Goal: Task Accomplishment & Management: Use online tool/utility

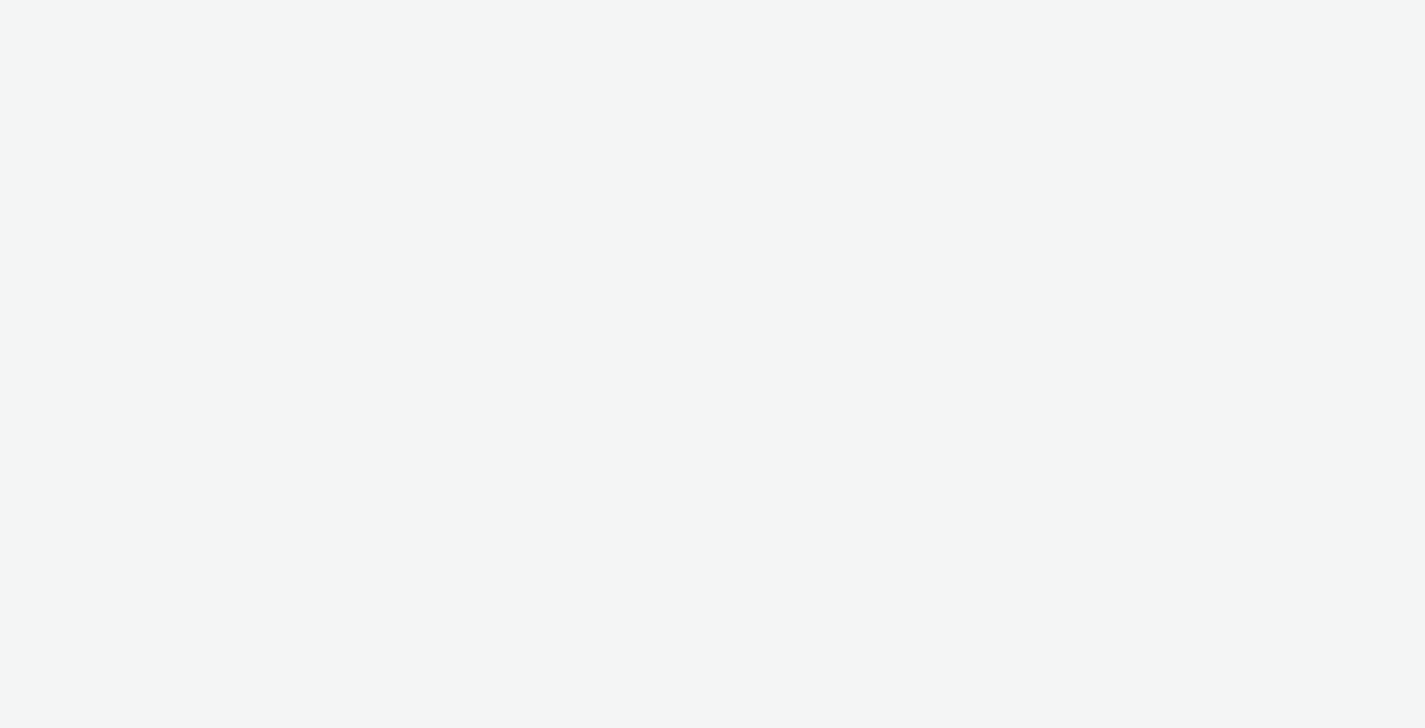
select select "491a0746-e20e-4106-832b-22d0456ef05d"
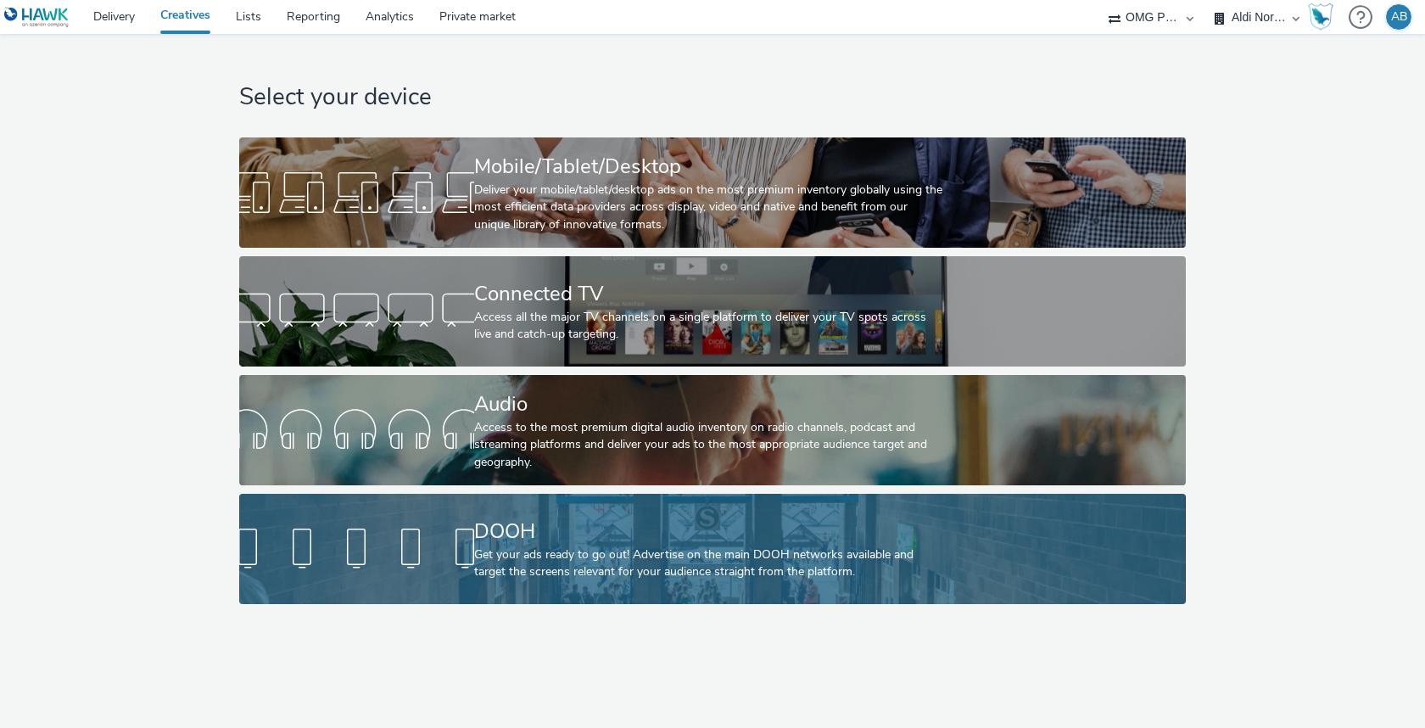
click at [676, 601] on div "DOOH Get your ads ready to go out! Advertise on the main DOOH networks availabl…" at bounding box center [709, 549] width 470 height 110
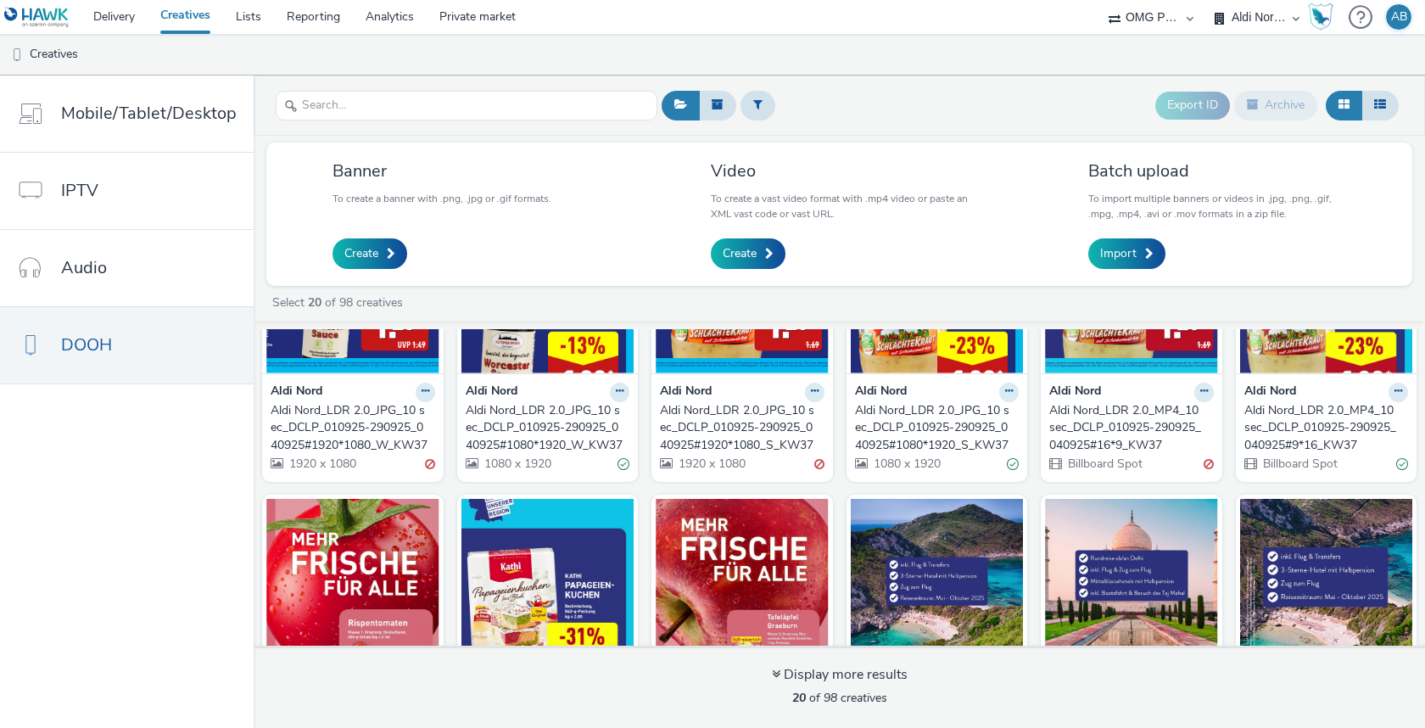
scroll to position [218, 0]
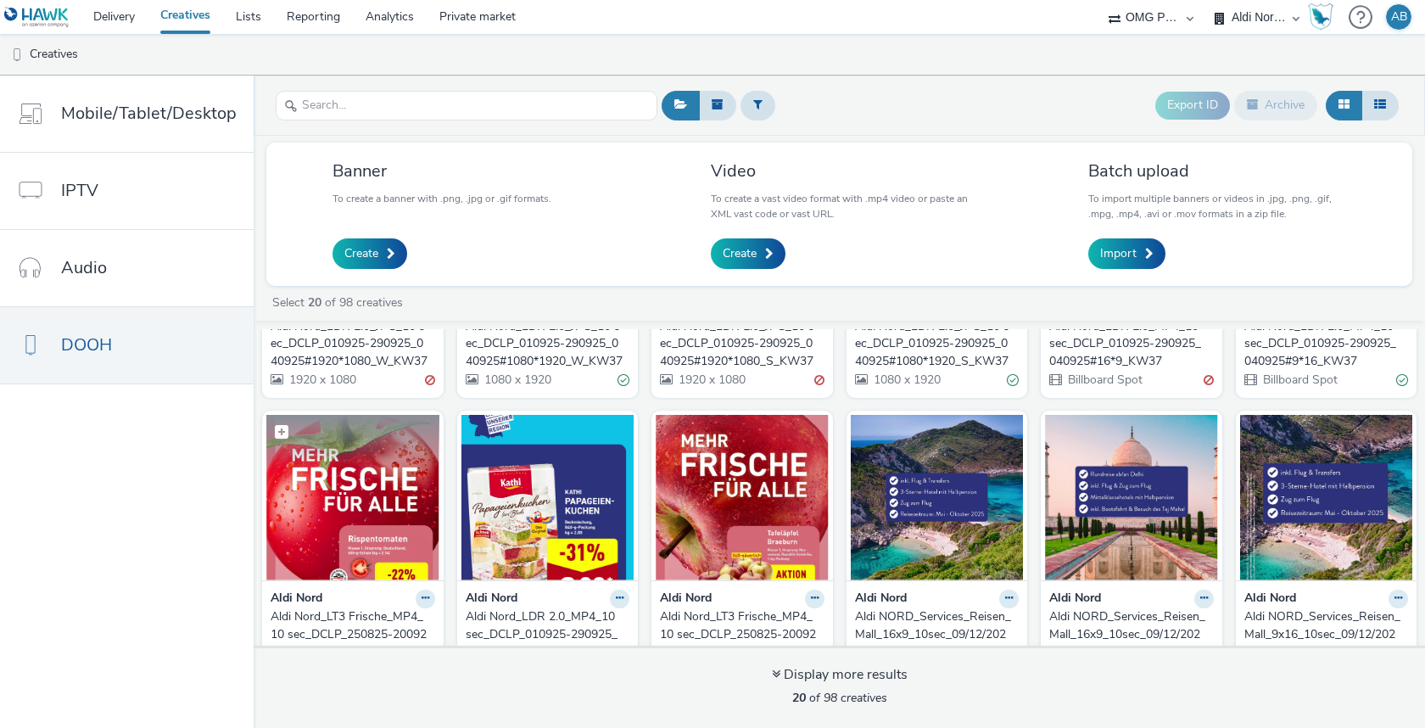
click at [365, 490] on img at bounding box center [352, 497] width 173 height 165
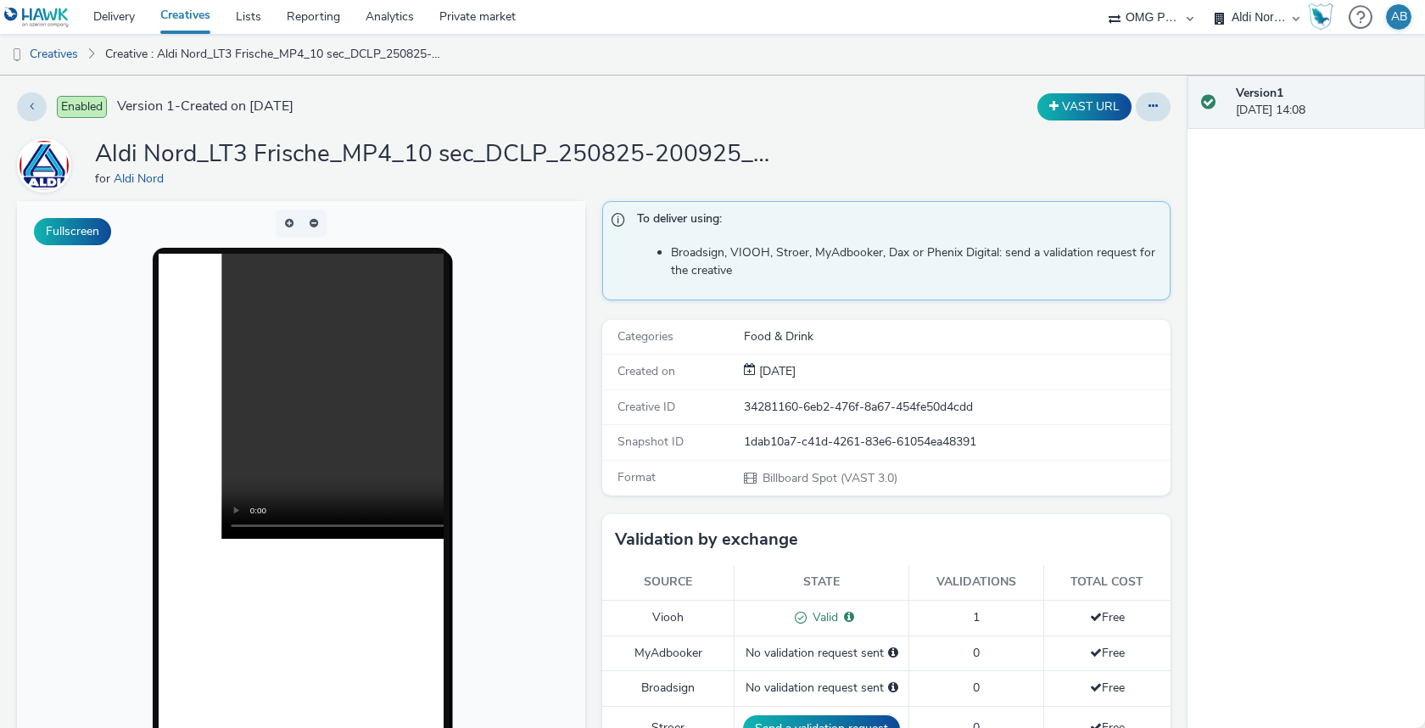
click at [862, 414] on div "Creative ID 34281160-6eb2-476f-8a67-454fe50d4cdd" at bounding box center [886, 407] width 568 height 35
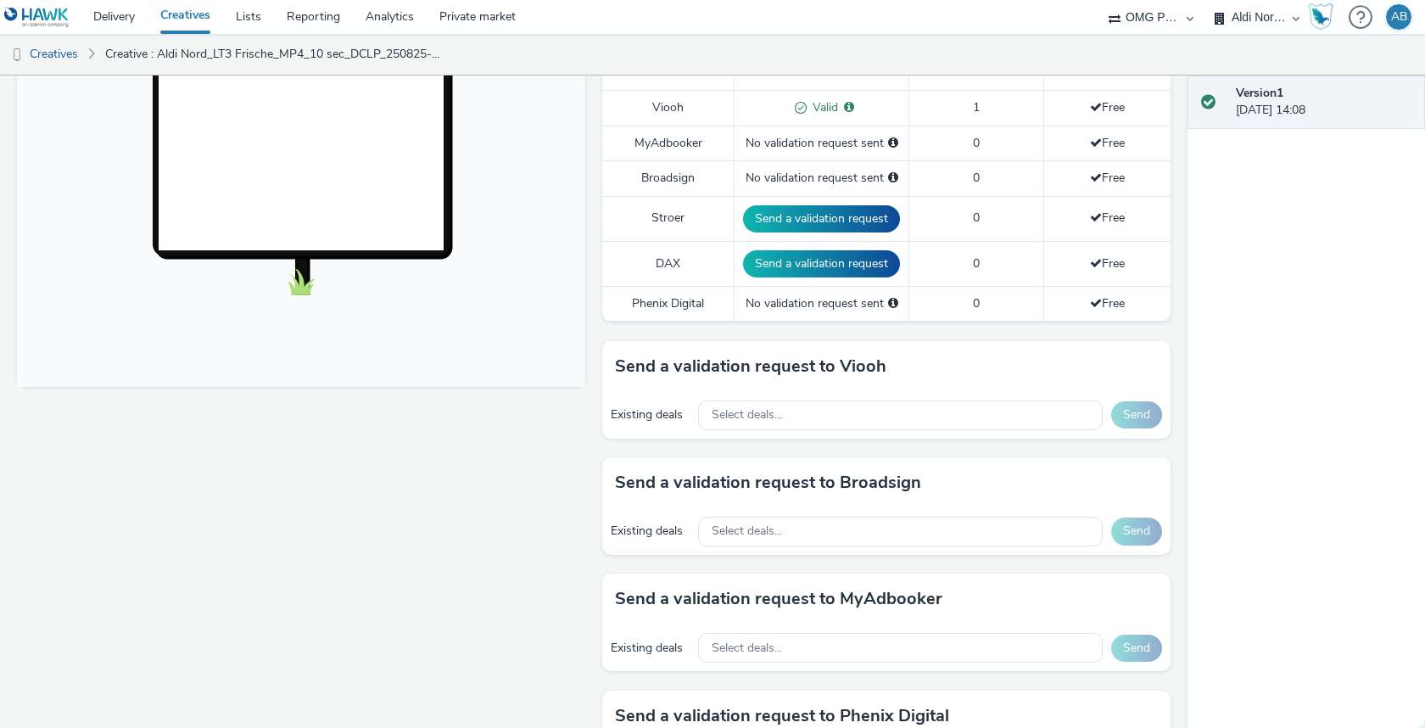
scroll to position [486, 0]
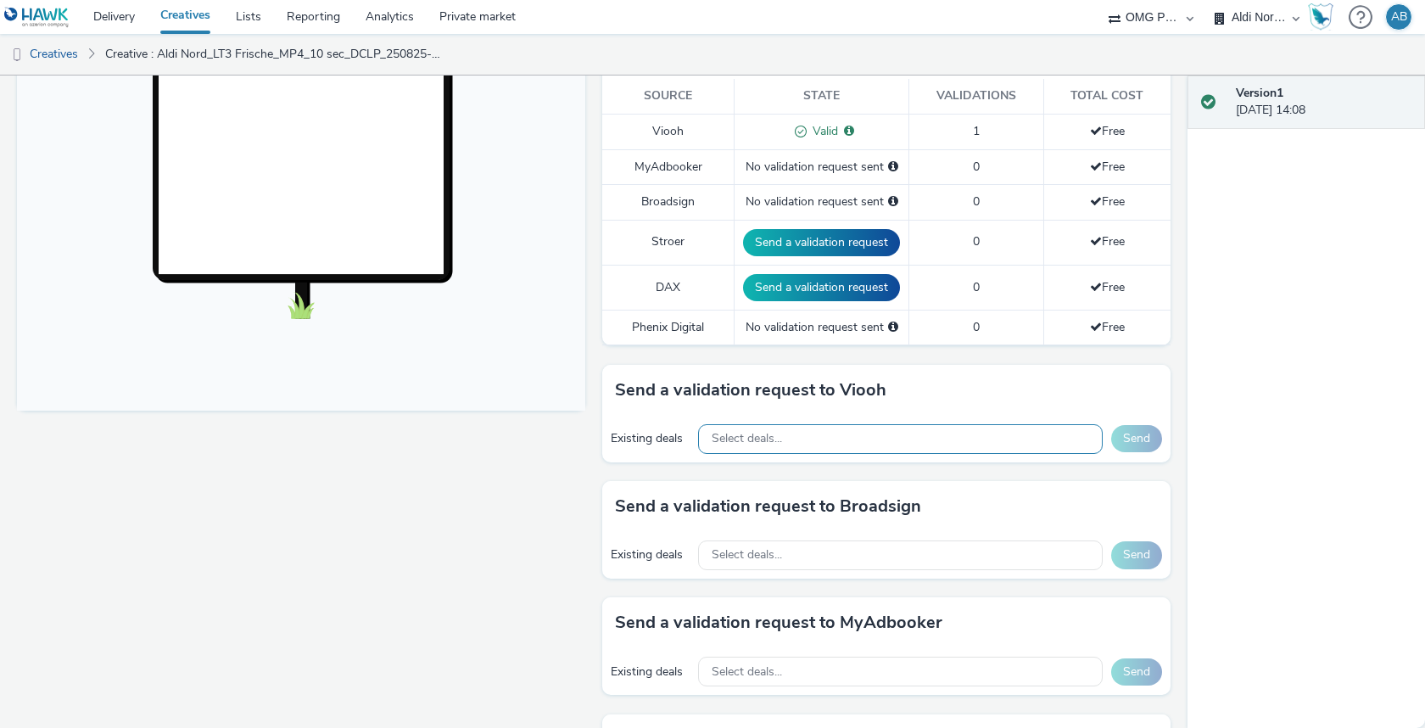
click at [849, 428] on div "Select deals..." at bounding box center [900, 439] width 405 height 30
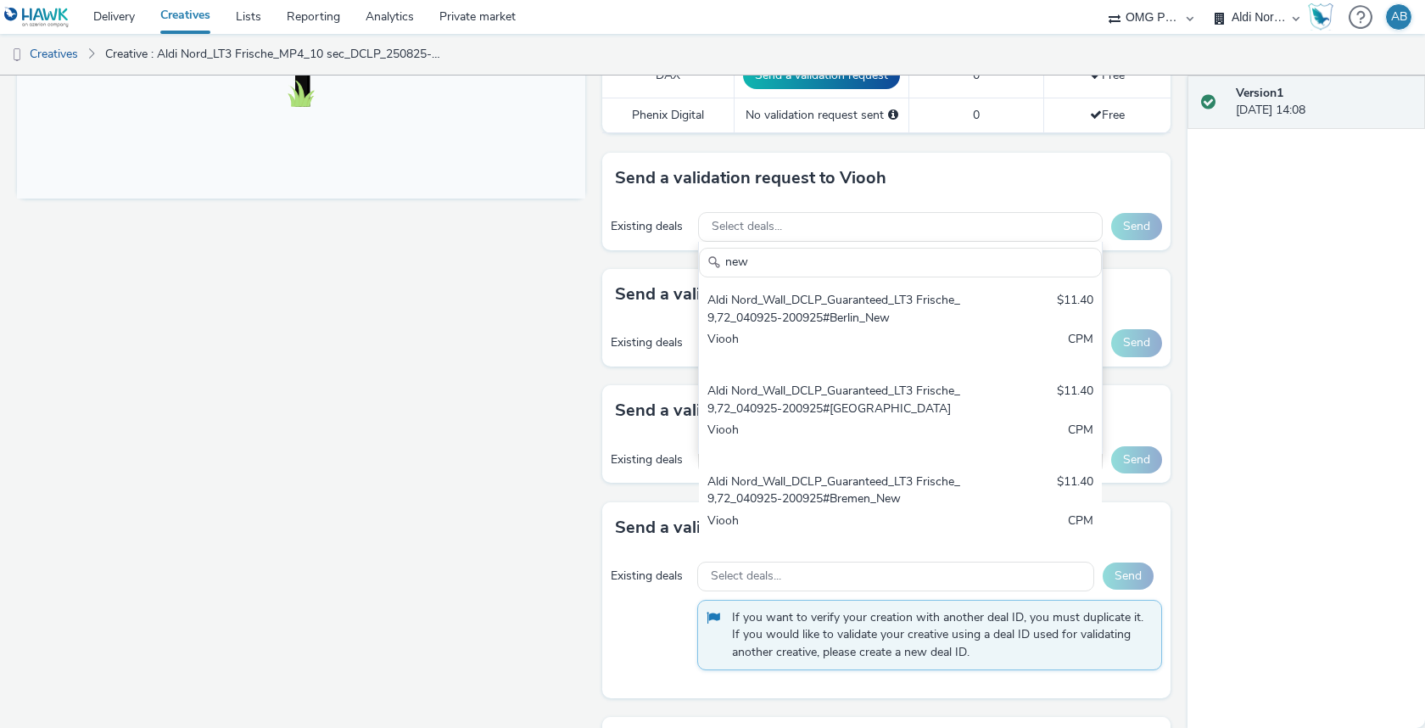
scroll to position [681, 0]
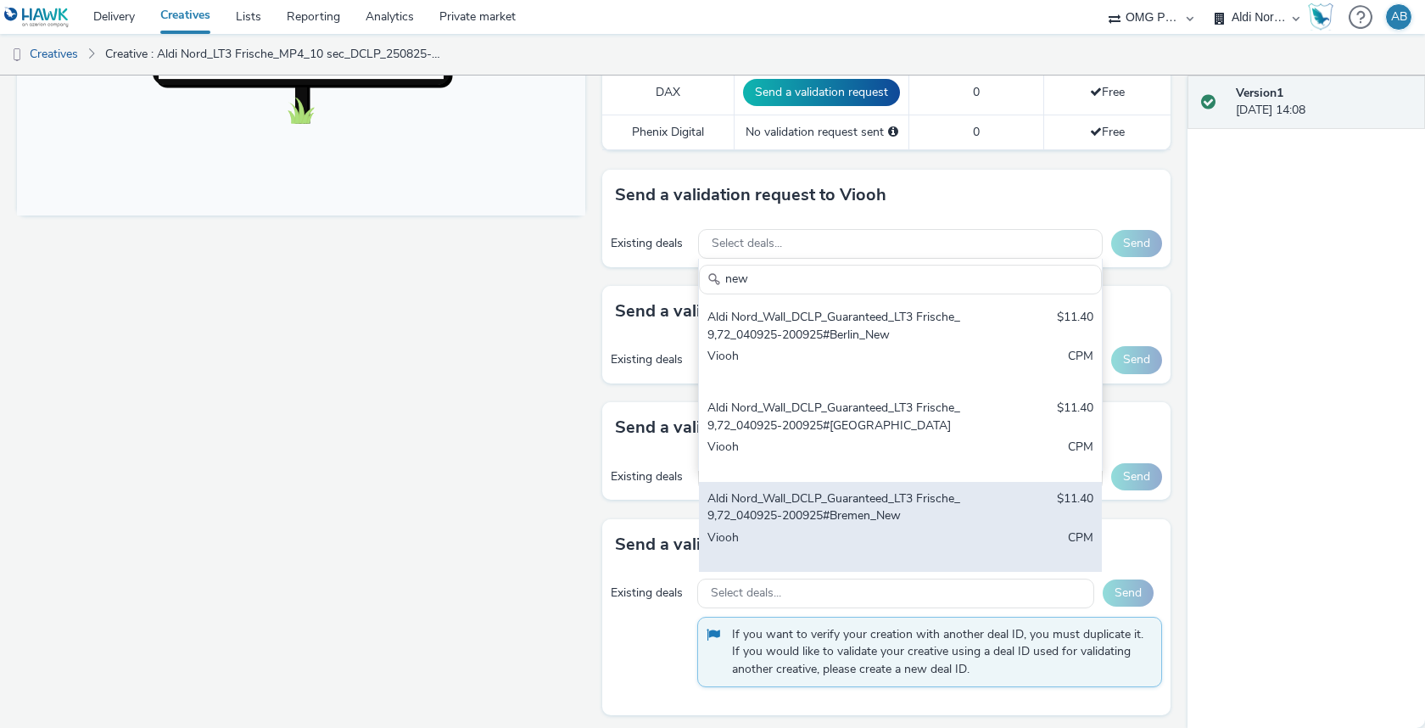
type input "new"
click at [891, 511] on div "Aldi Nord_Wall_DCLP_Guaranteed_LT3 Frische_9,72_040925-200925#Bremen_New" at bounding box center [834, 507] width 254 height 35
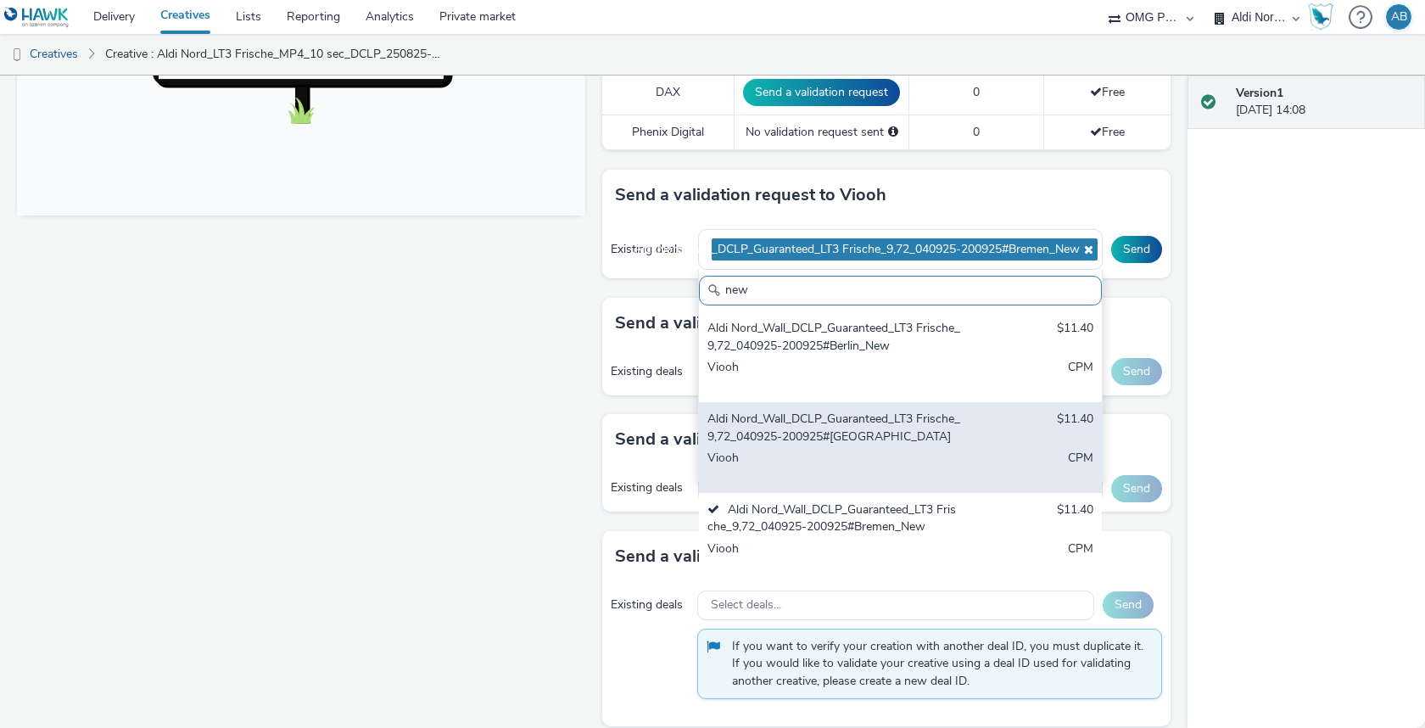
click at [891, 461] on div "Viooh" at bounding box center [834, 467] width 254 height 35
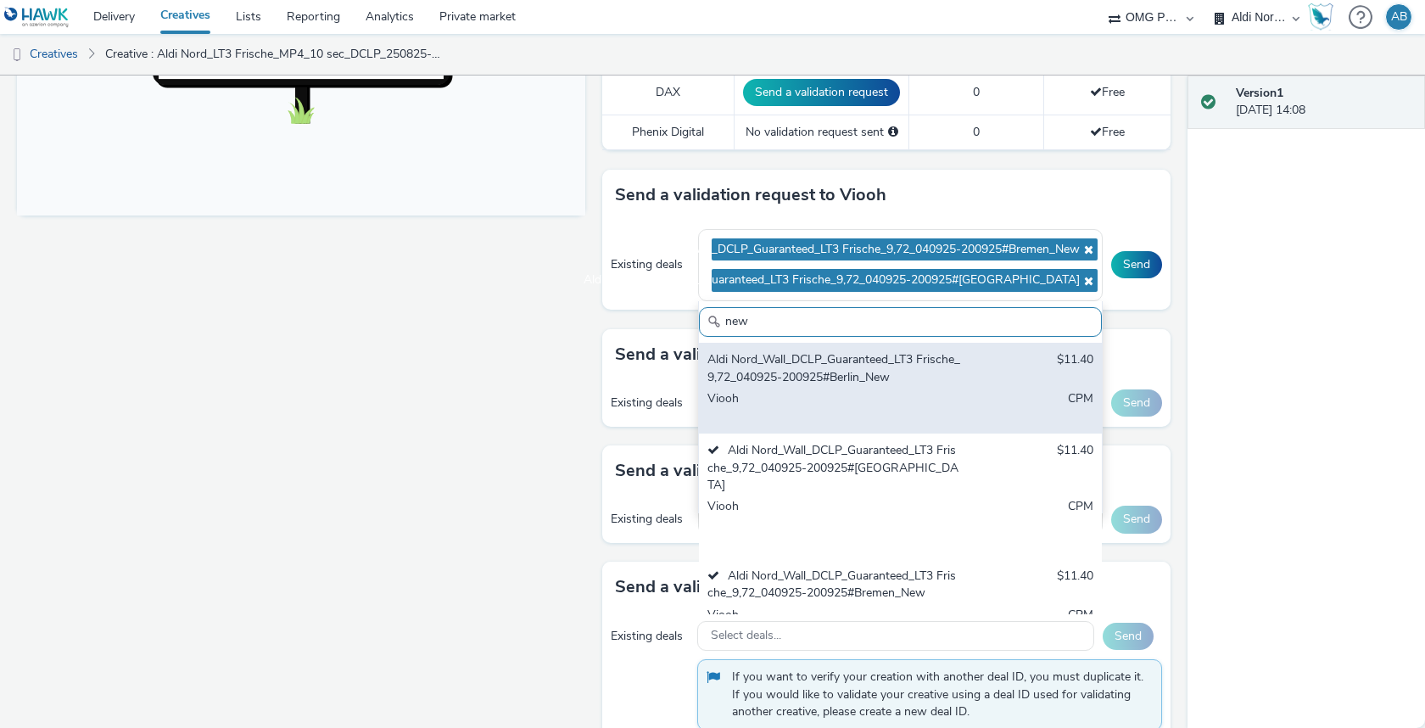
click at [886, 405] on div "Viooh" at bounding box center [834, 407] width 254 height 35
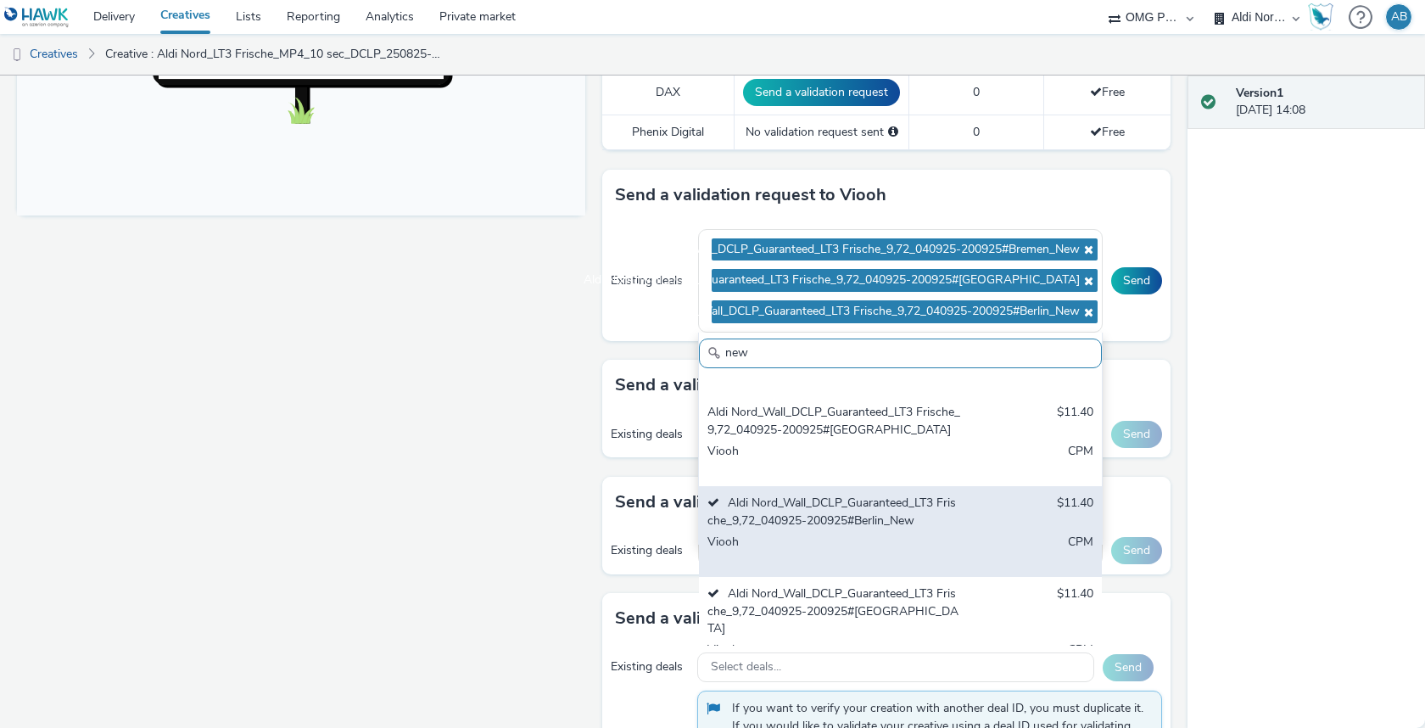
scroll to position [40, 0]
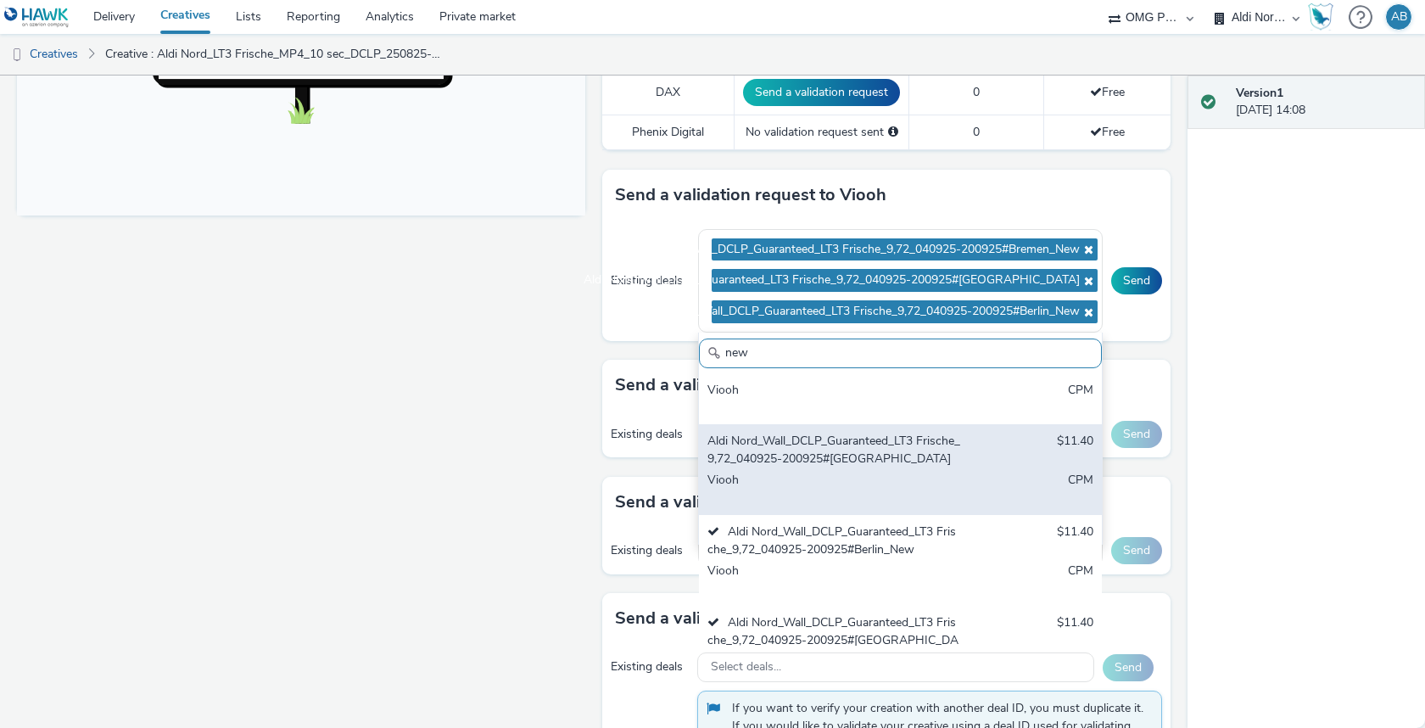
click at [886, 446] on div "Aldi Nord_Wall_DCLP_Guaranteed_LT3 Frische_9,72_040925-200925#[GEOGRAPHIC_DATA]" at bounding box center [834, 450] width 254 height 35
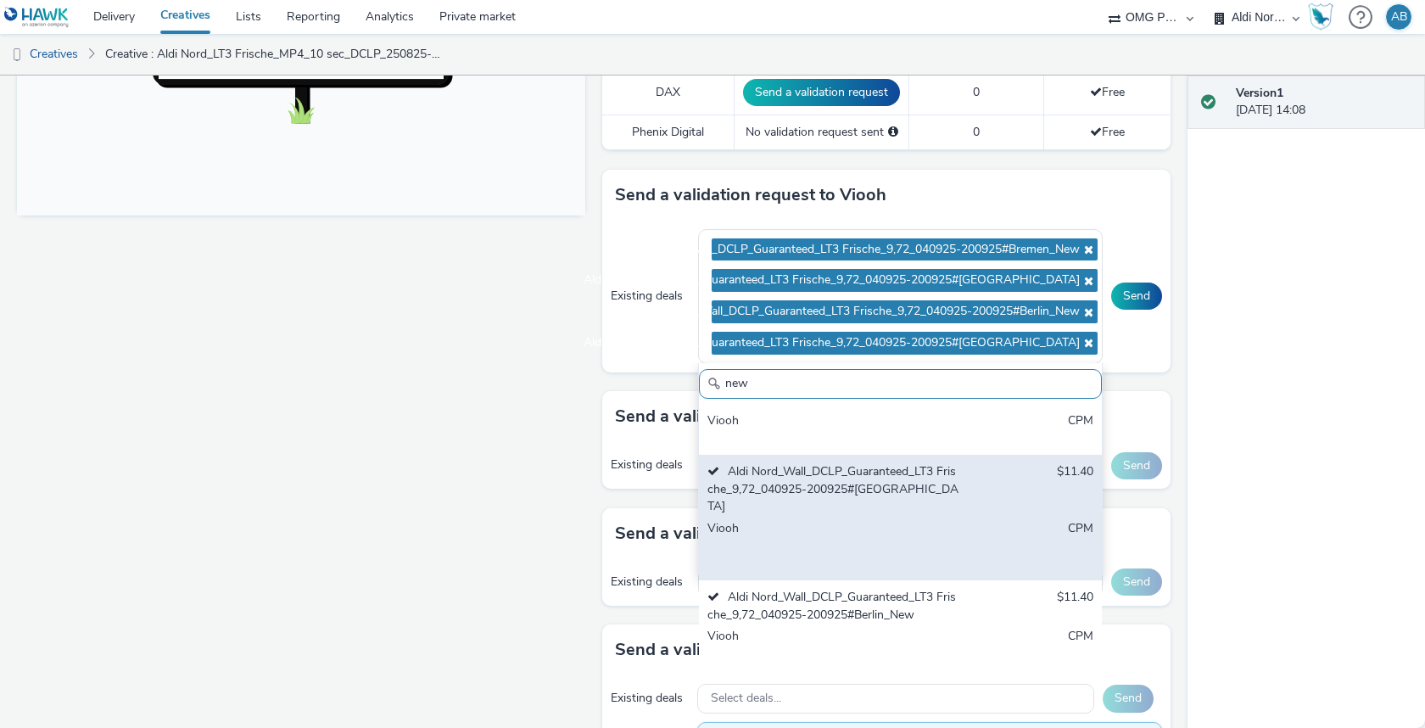
scroll to position [0, 0]
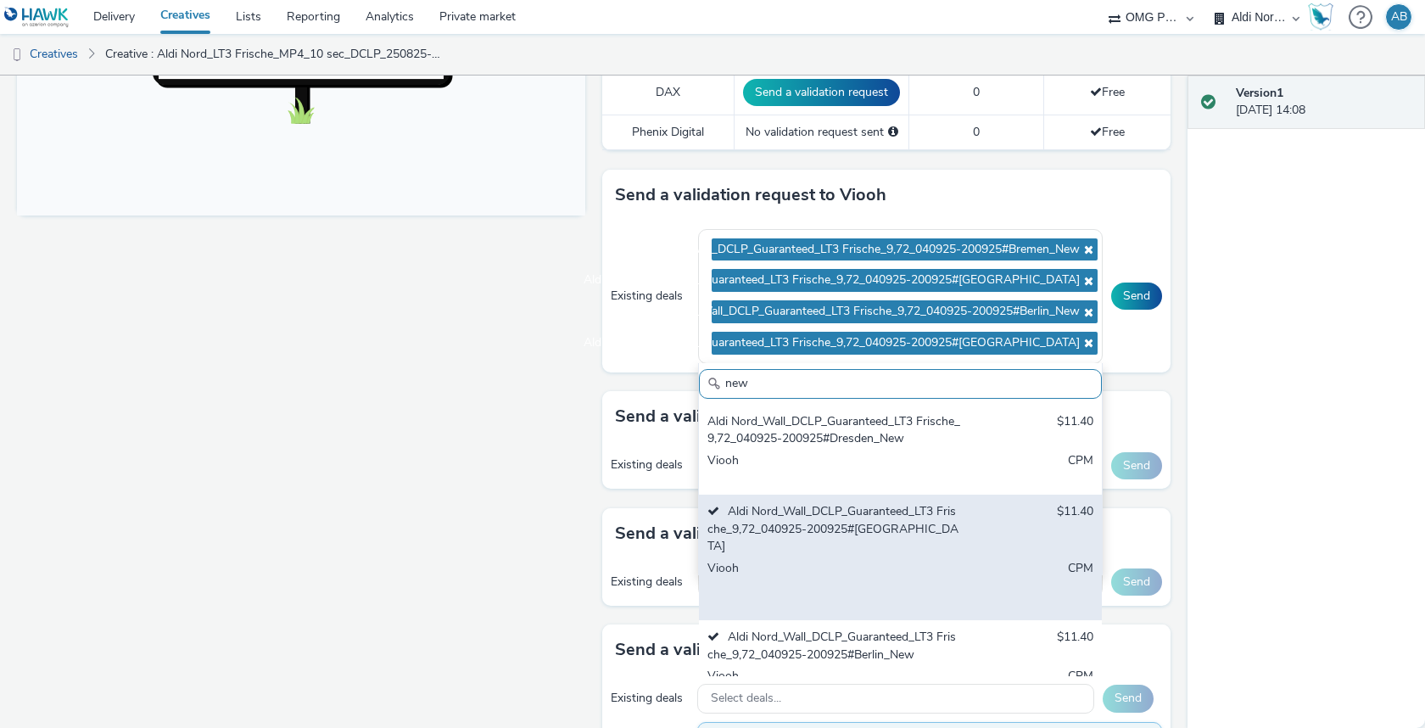
click at [886, 452] on div "Viooh" at bounding box center [834, 469] width 254 height 35
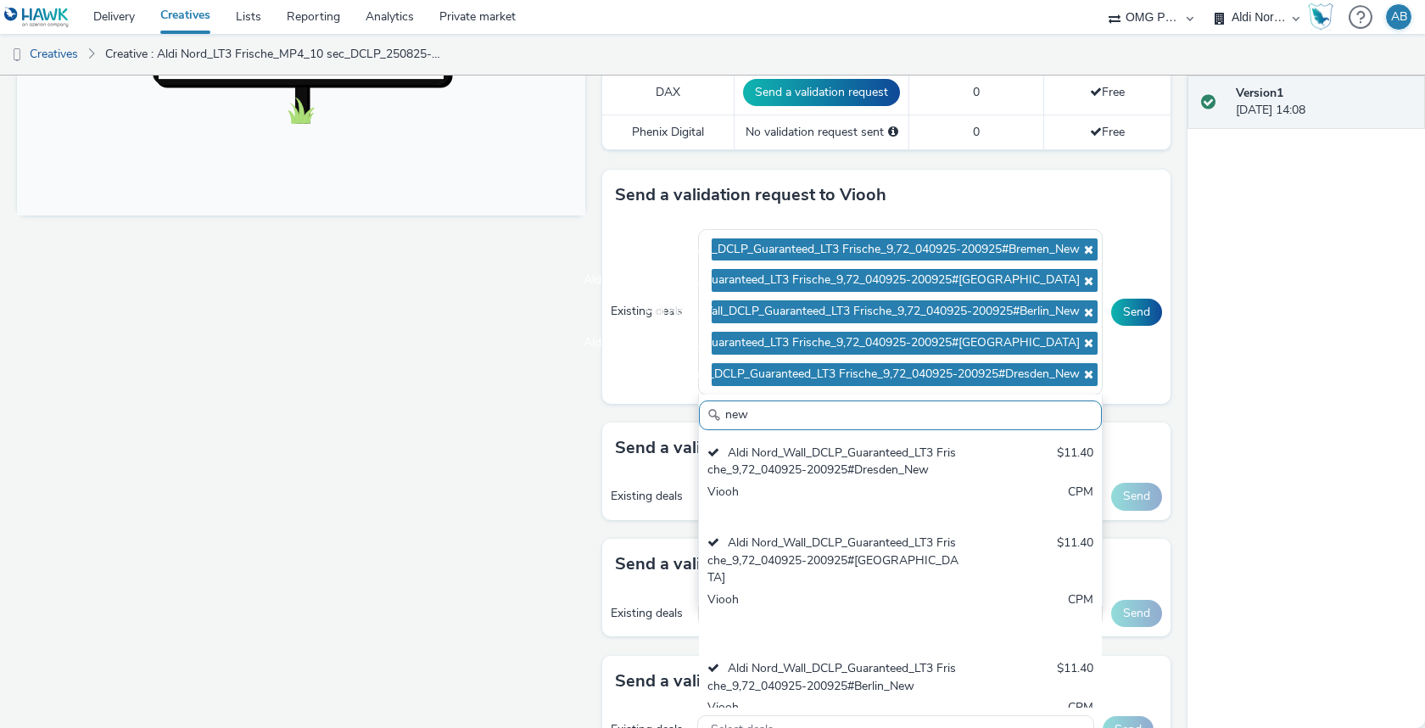
click at [1142, 346] on div "Existing deals Aldi Nord_Wall_DCLP_Guaranteed_LT3 Frische_9,72_040925-200925#[G…" at bounding box center [886, 312] width 568 height 183
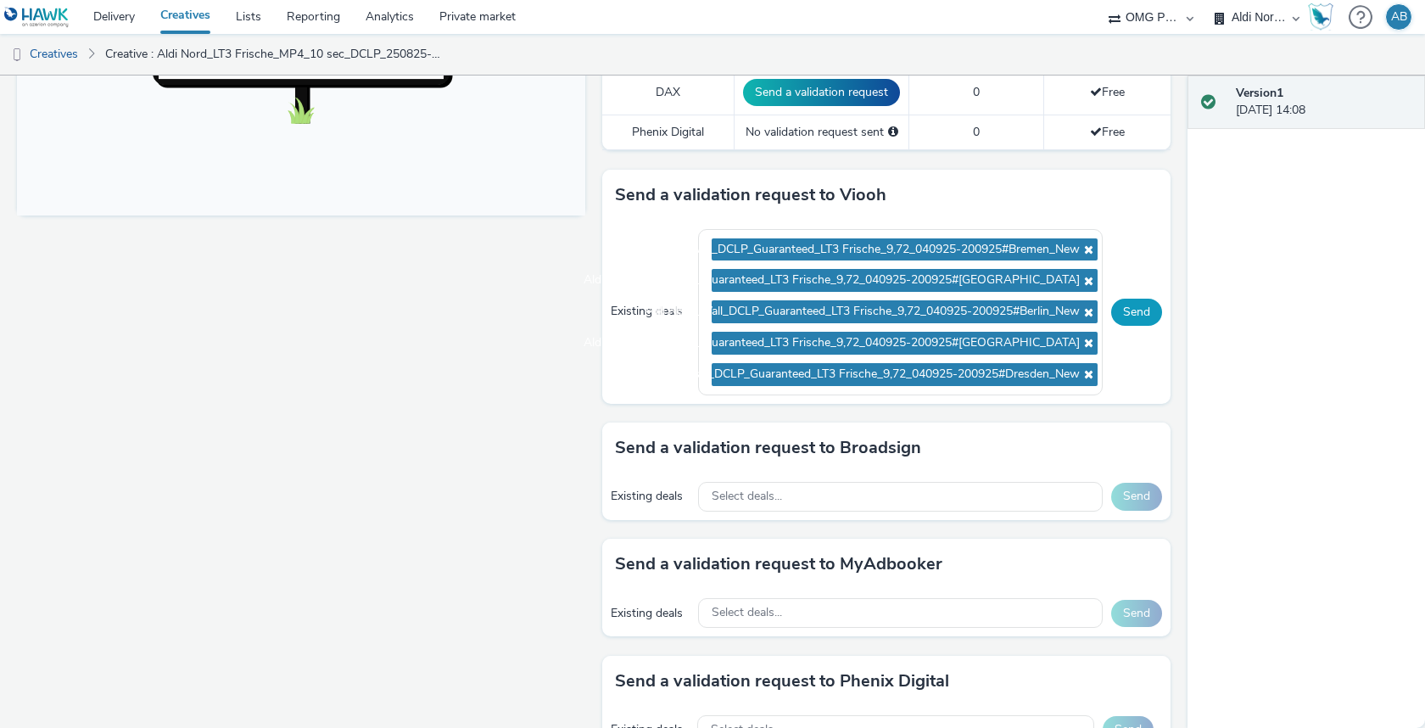
click at [1142, 313] on button "Send" at bounding box center [1136, 312] width 51 height 27
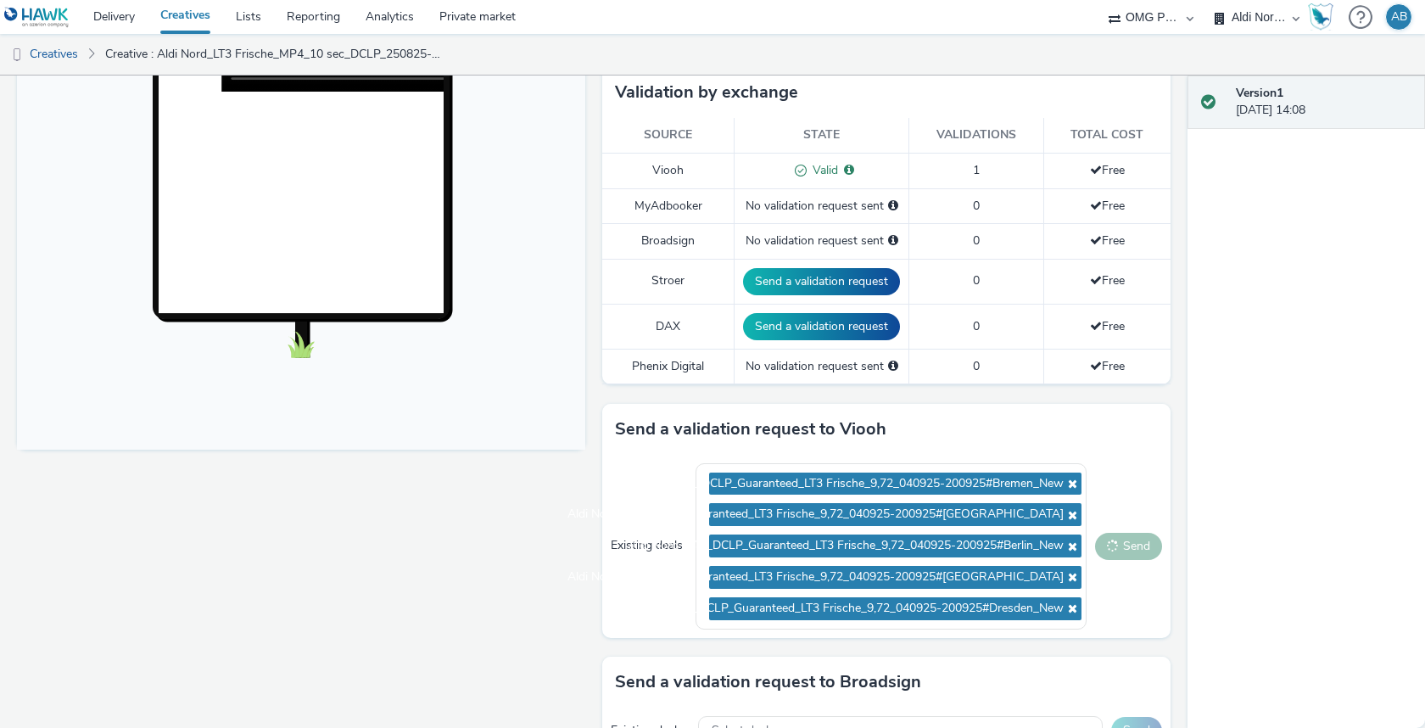
scroll to position [422, 0]
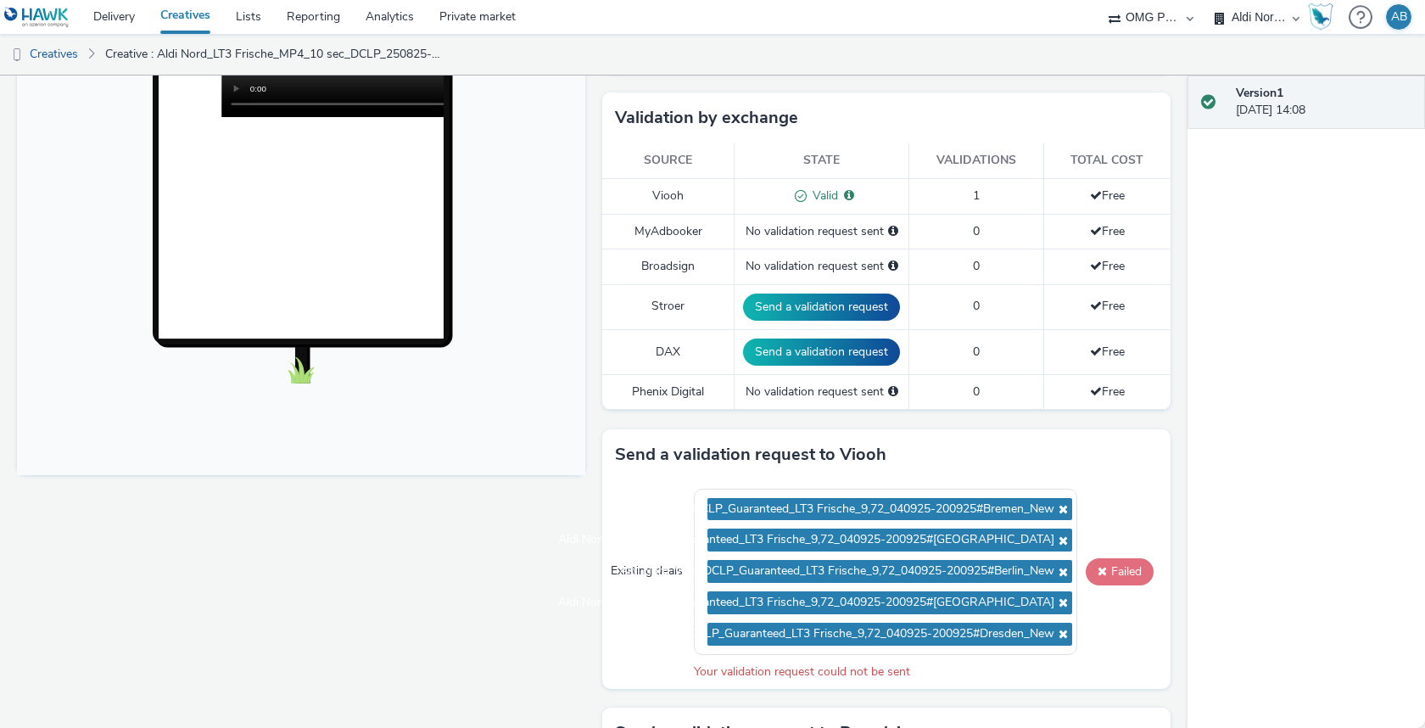
click at [1122, 558] on button "Failed" at bounding box center [1120, 571] width 68 height 27
click at [1123, 562] on button "Failed" at bounding box center [1120, 571] width 68 height 27
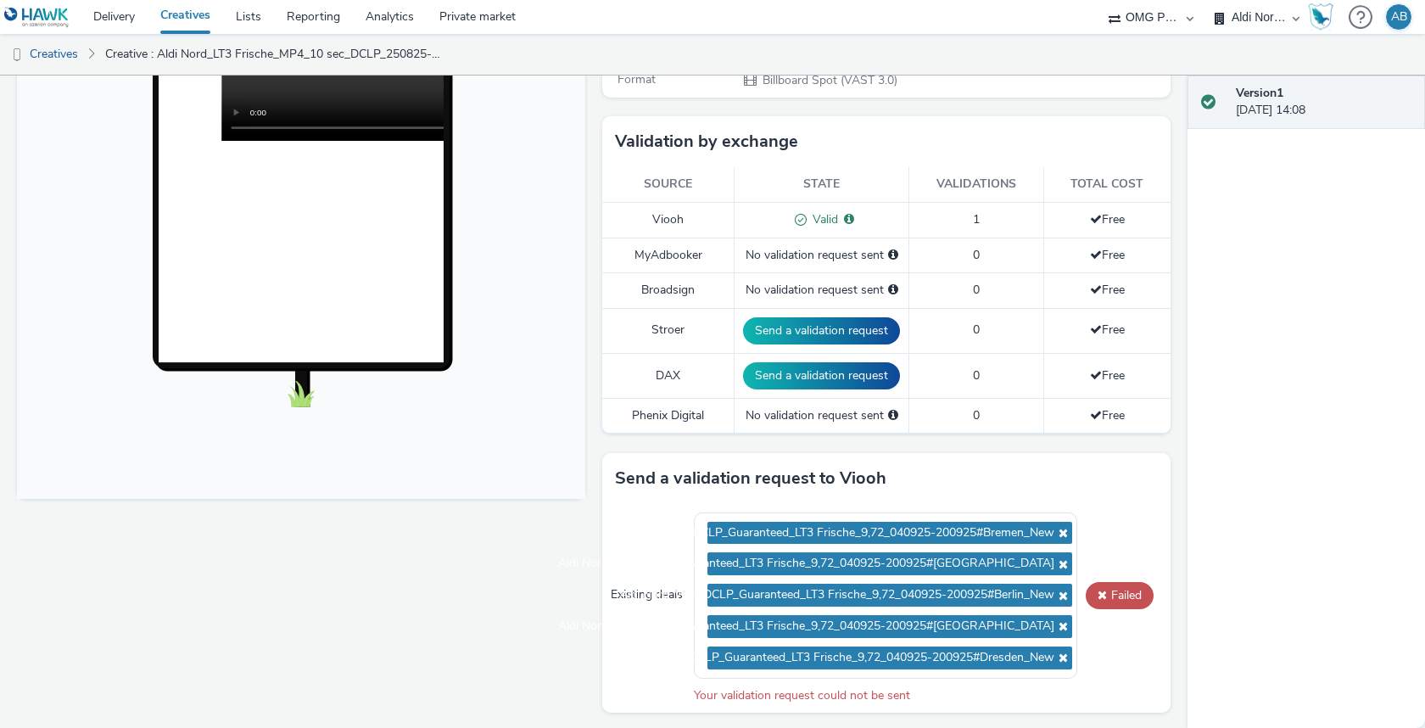
scroll to position [405, 0]
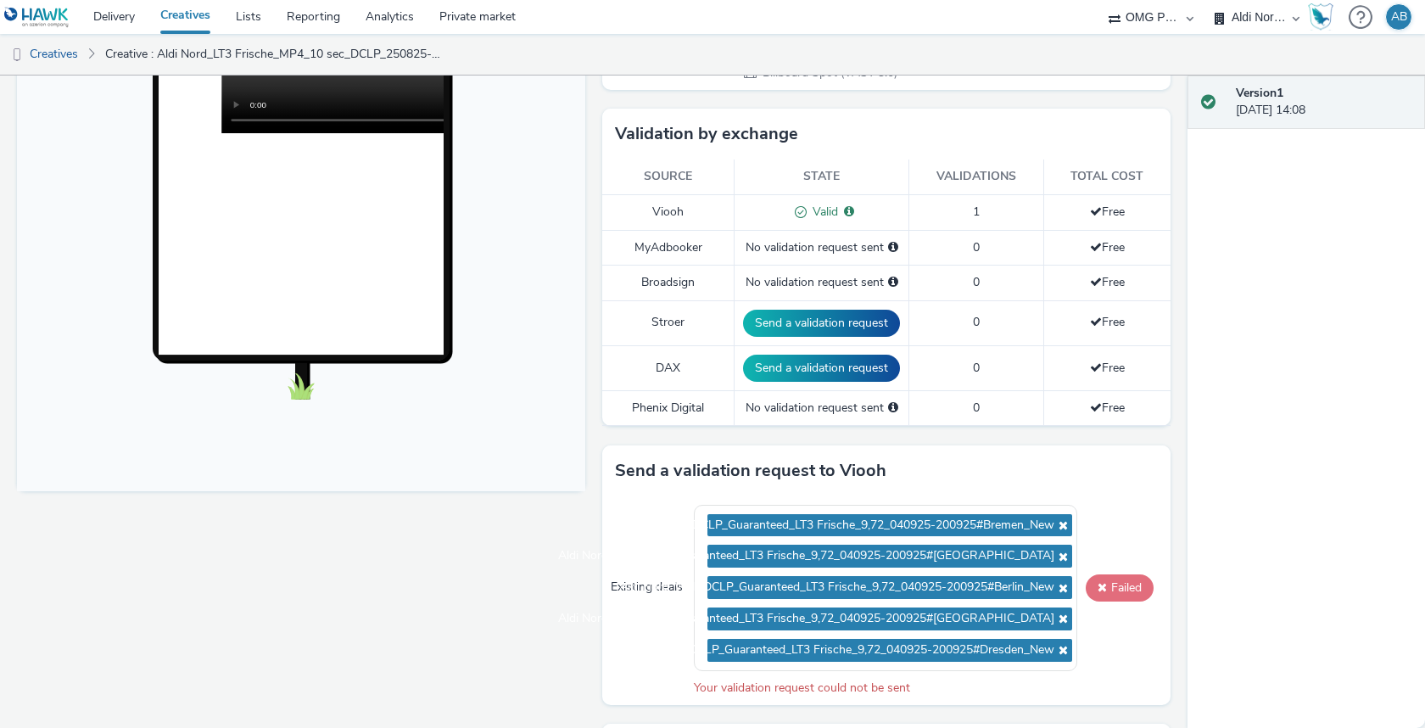
click at [1116, 579] on button "Failed" at bounding box center [1120, 587] width 68 height 27
click at [1064, 520] on icon at bounding box center [1061, 525] width 14 height 12
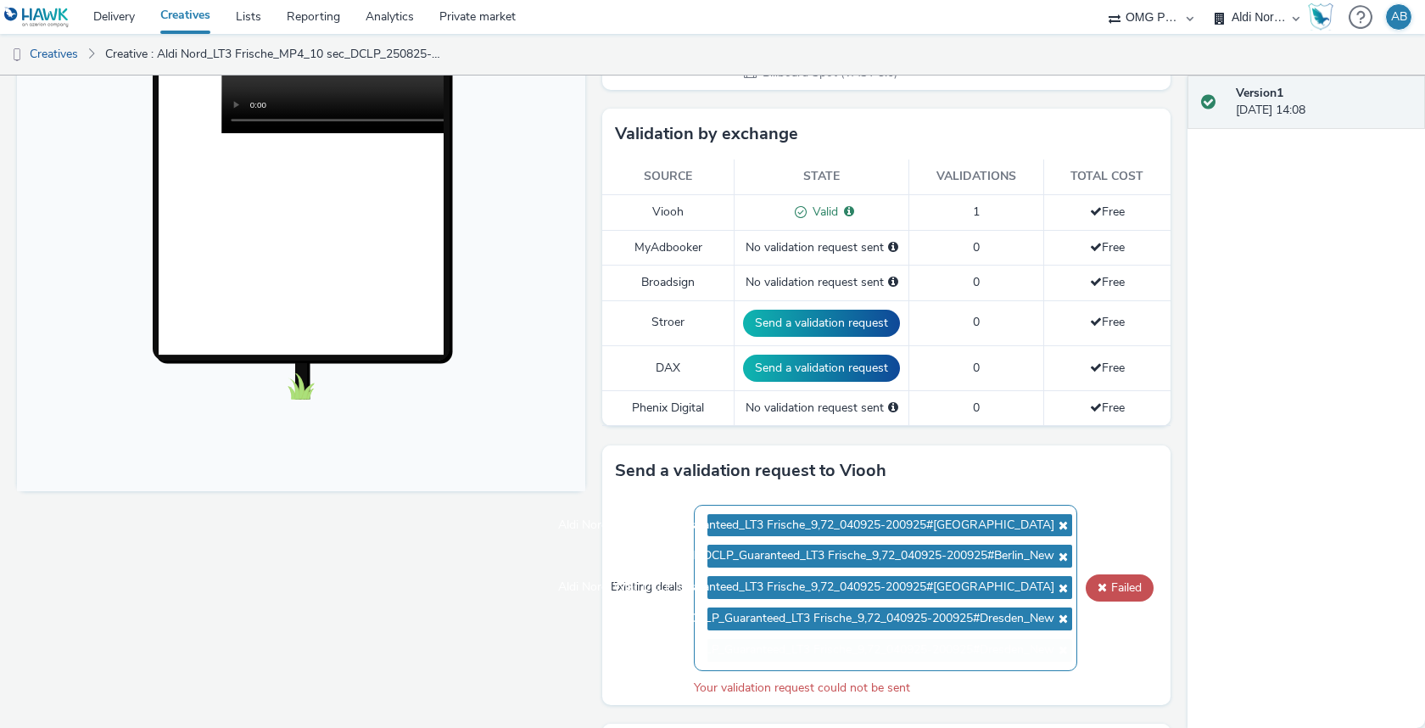
click at [1064, 520] on icon at bounding box center [1061, 525] width 14 height 12
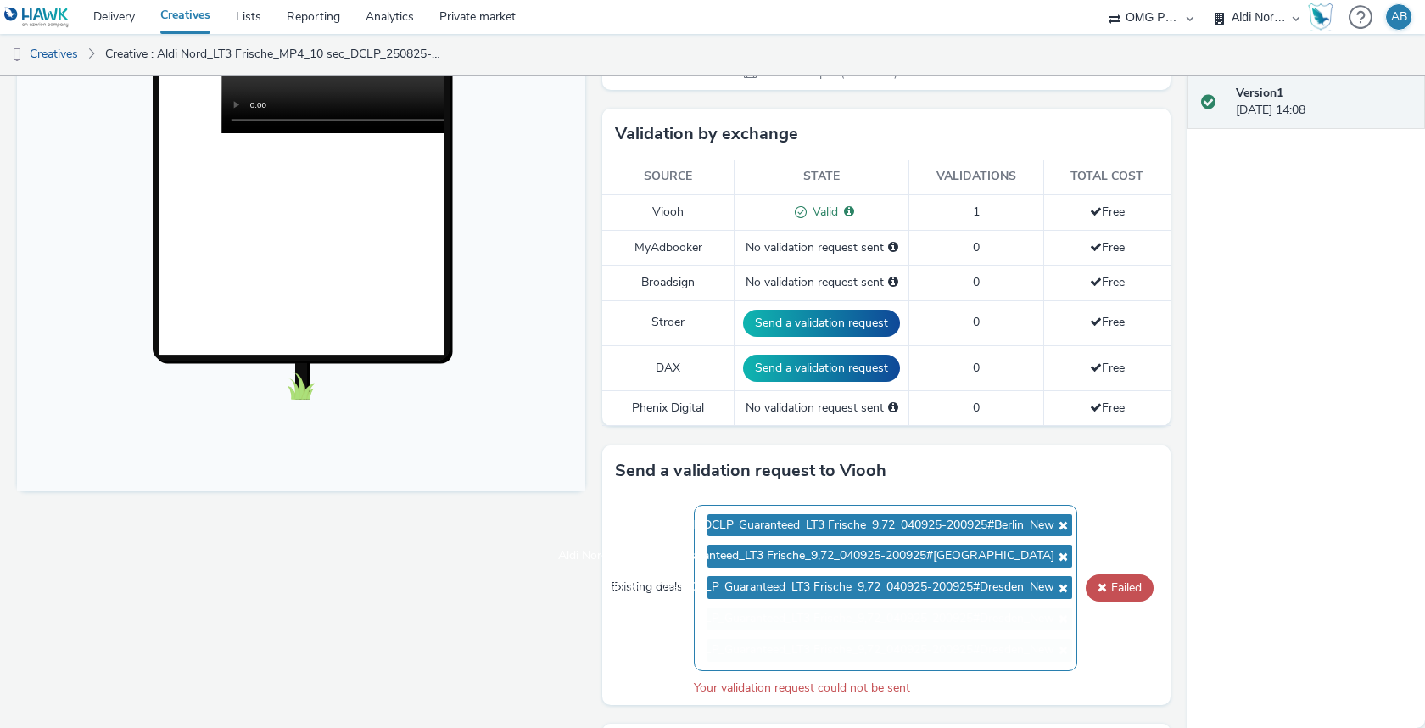
click at [1064, 520] on icon at bounding box center [1061, 525] width 14 height 12
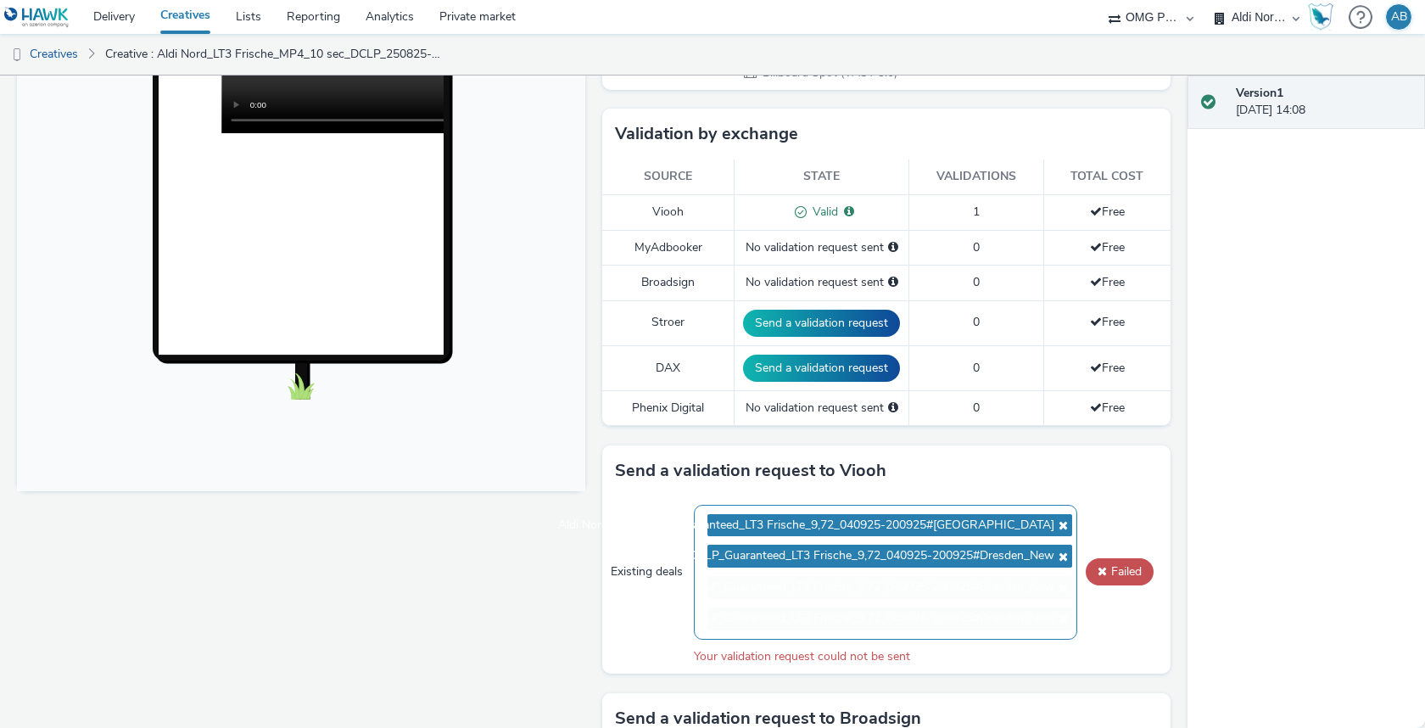
click at [1064, 520] on icon at bounding box center [1061, 525] width 14 height 12
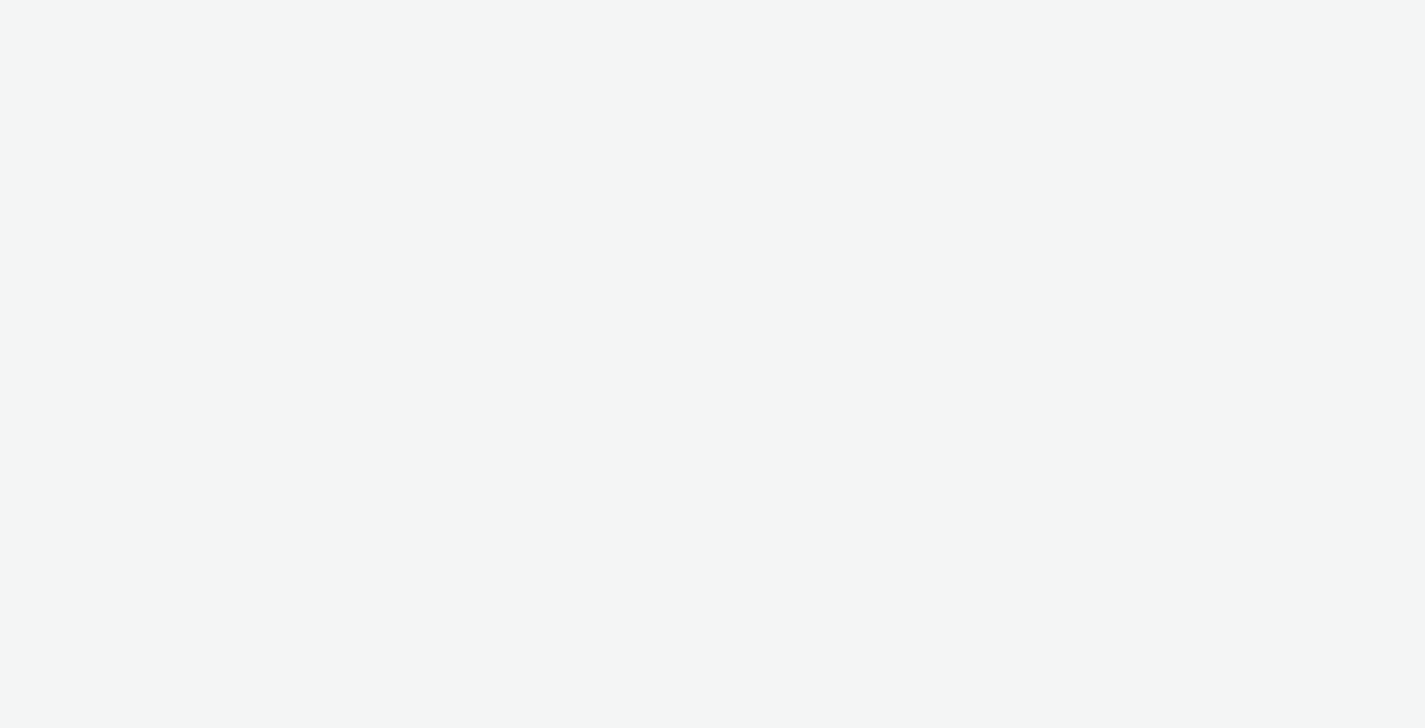
click at [896, 511] on div at bounding box center [712, 364] width 1425 height 728
select select "491a0746-e20e-4106-832b-22d0456ef05d"
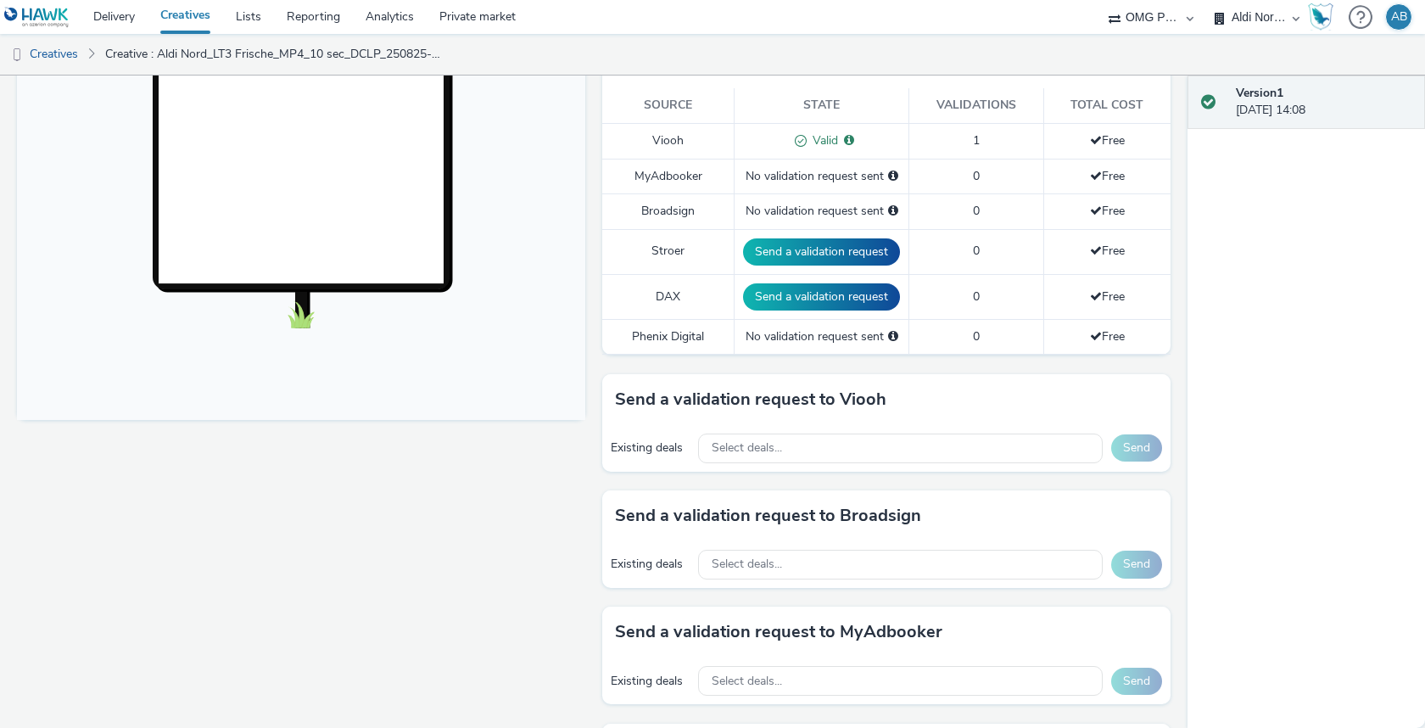
scroll to position [431, 0]
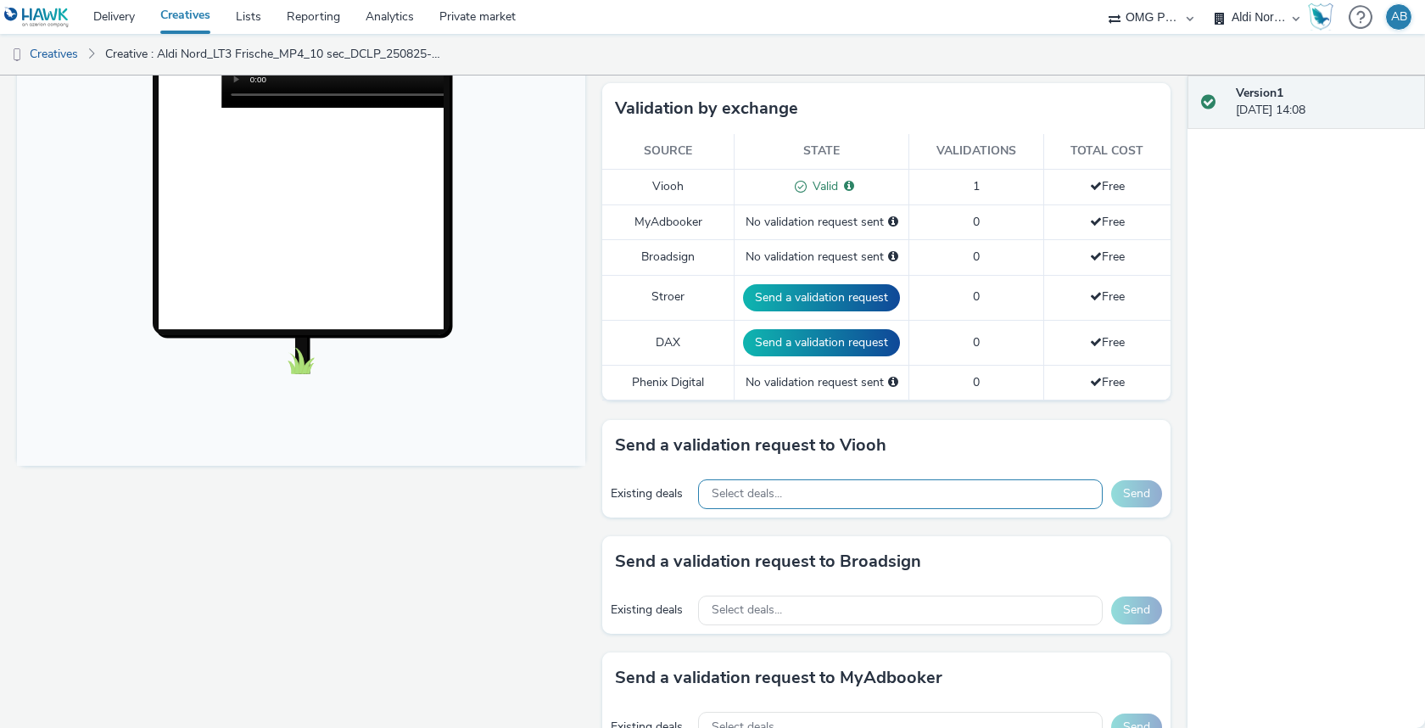
click at [872, 482] on div "Select deals..." at bounding box center [900, 494] width 405 height 30
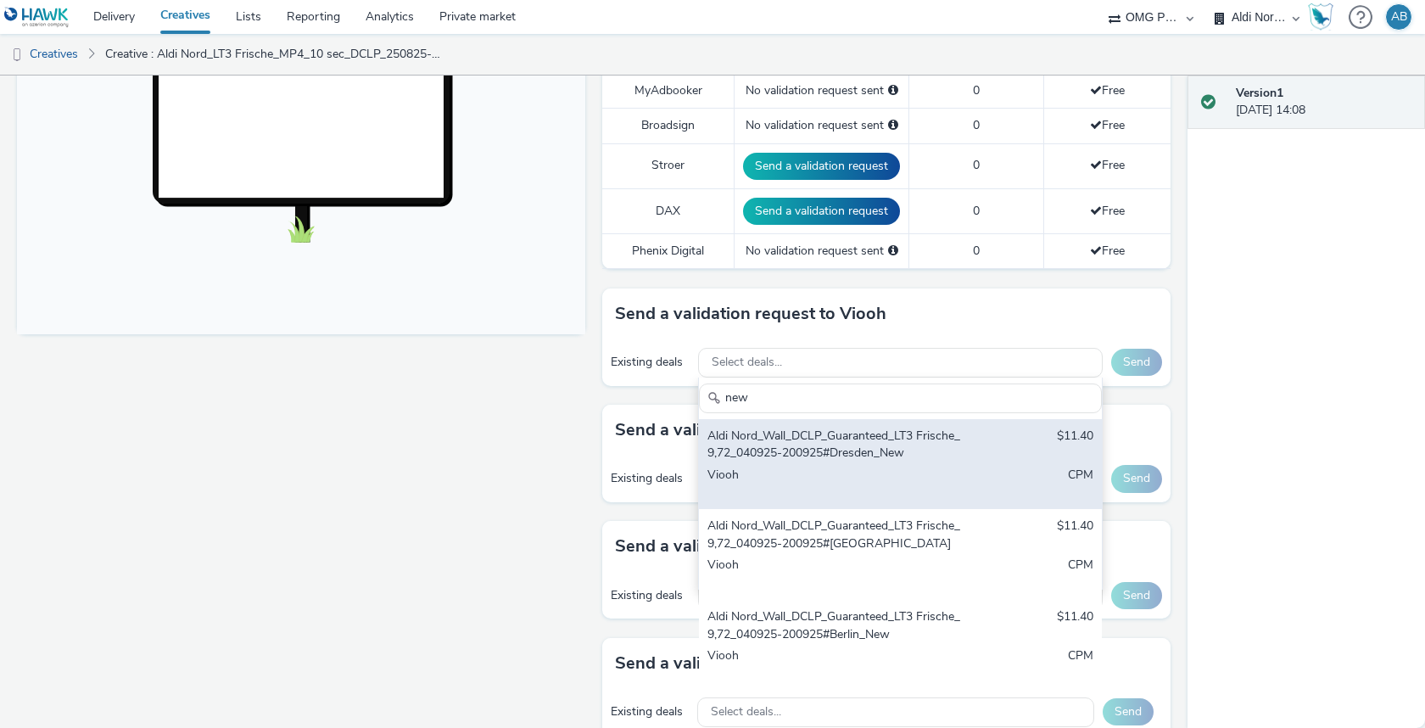
scroll to position [573, 0]
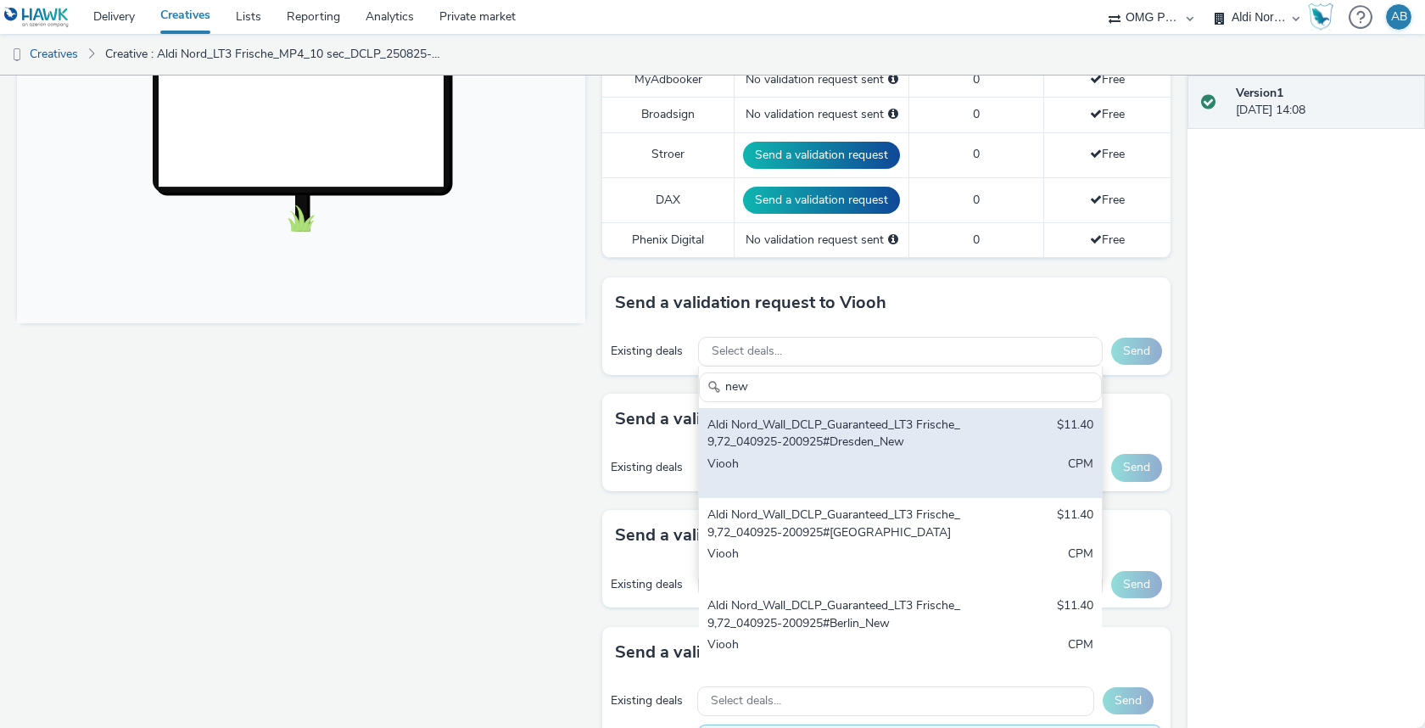
type input "new"
click at [885, 455] on div "Viooh" at bounding box center [834, 472] width 254 height 35
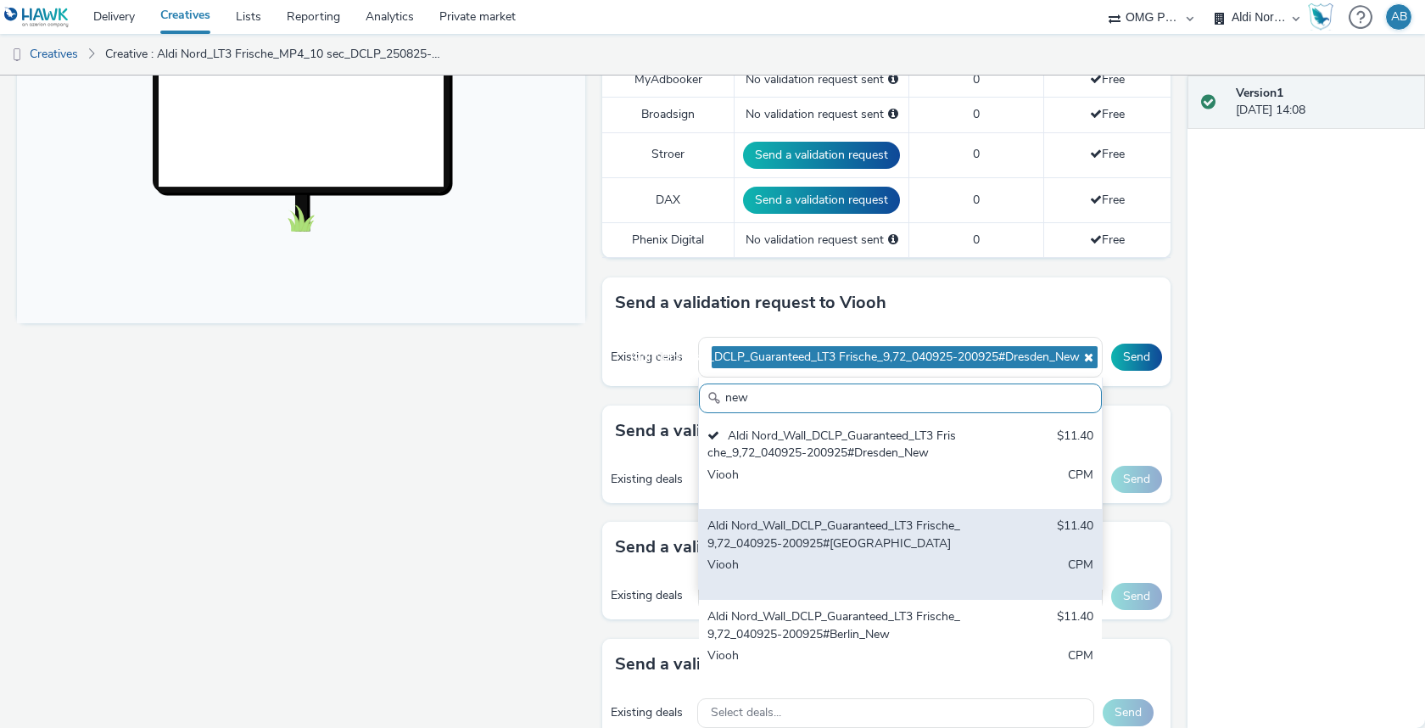
click at [873, 539] on div "Aldi Nord_Wall_DCLP_Guaranteed_LT3 Frische_9,72_040925-200925#[GEOGRAPHIC_DATA]" at bounding box center [834, 534] width 254 height 35
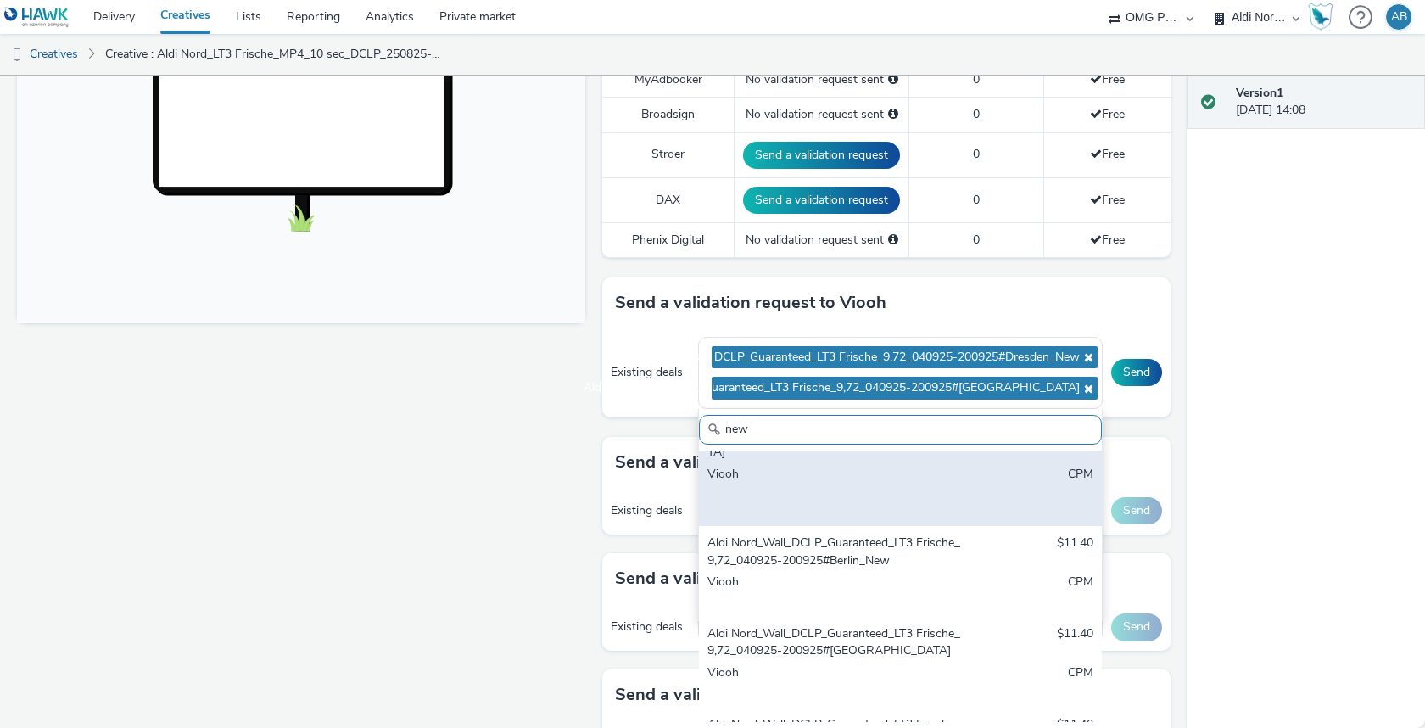
scroll to position [181, 0]
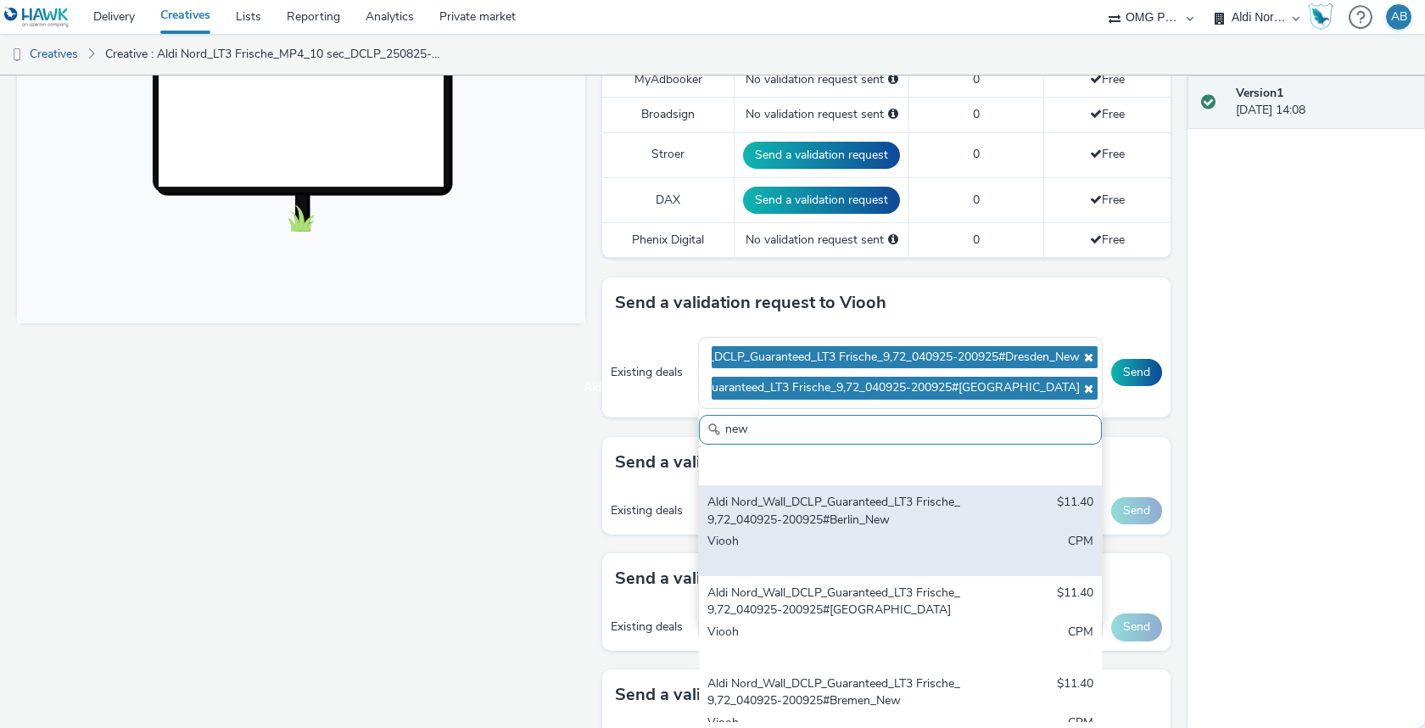
click at [856, 533] on div "Viooh" at bounding box center [834, 550] width 254 height 35
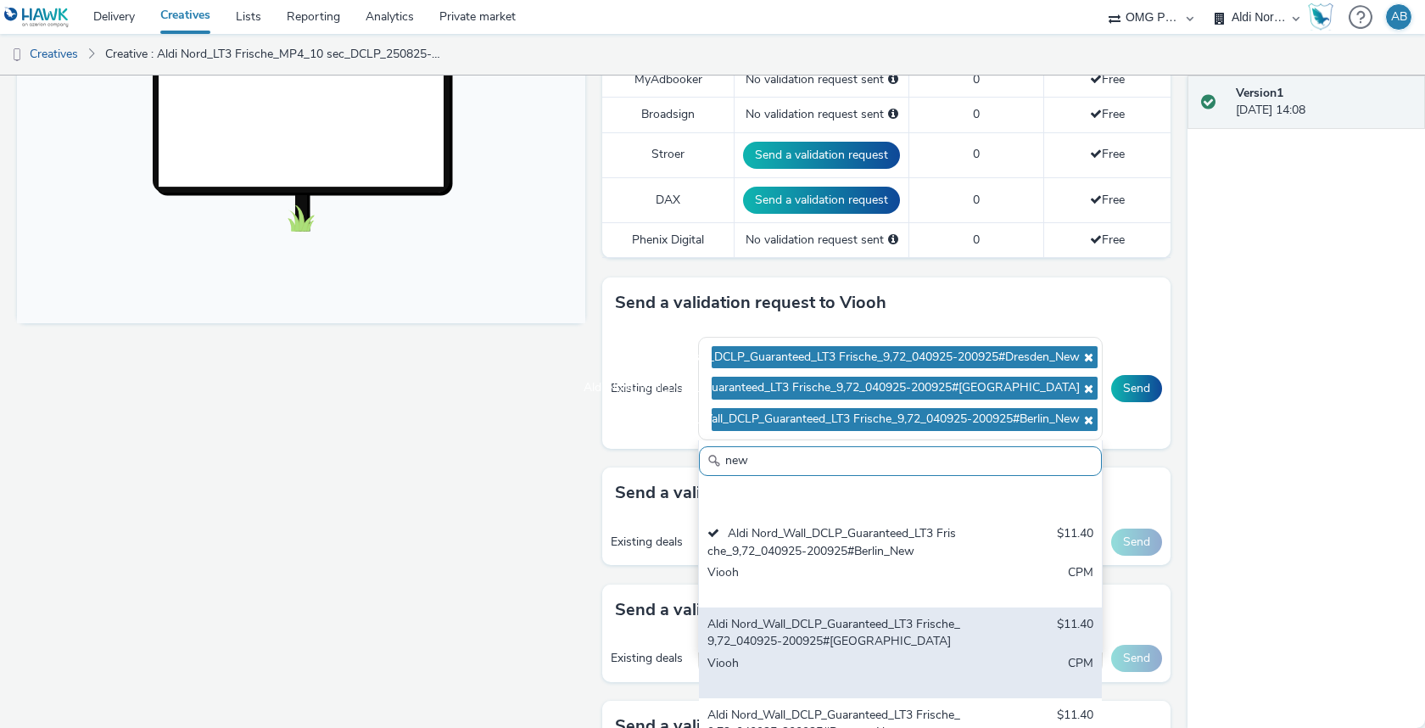
click at [855, 655] on div "Viooh" at bounding box center [834, 672] width 254 height 35
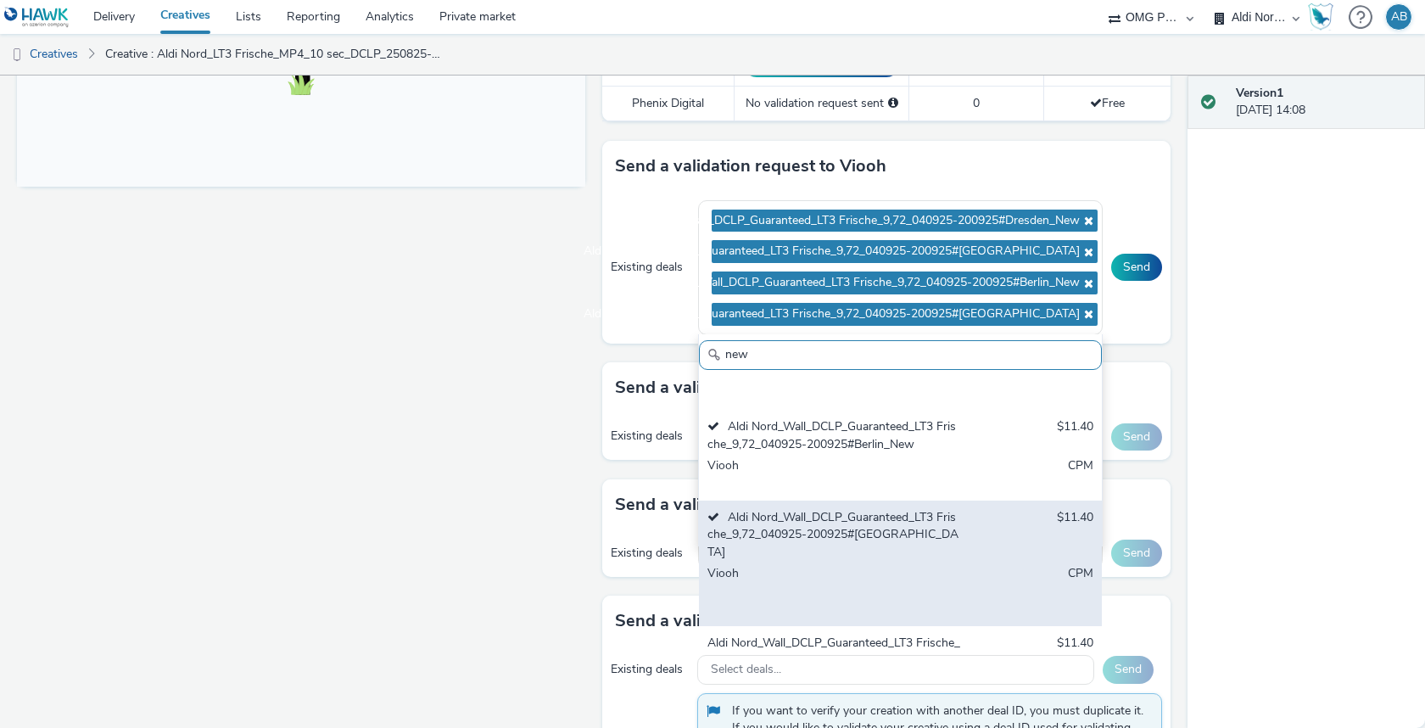
scroll to position [888, 0]
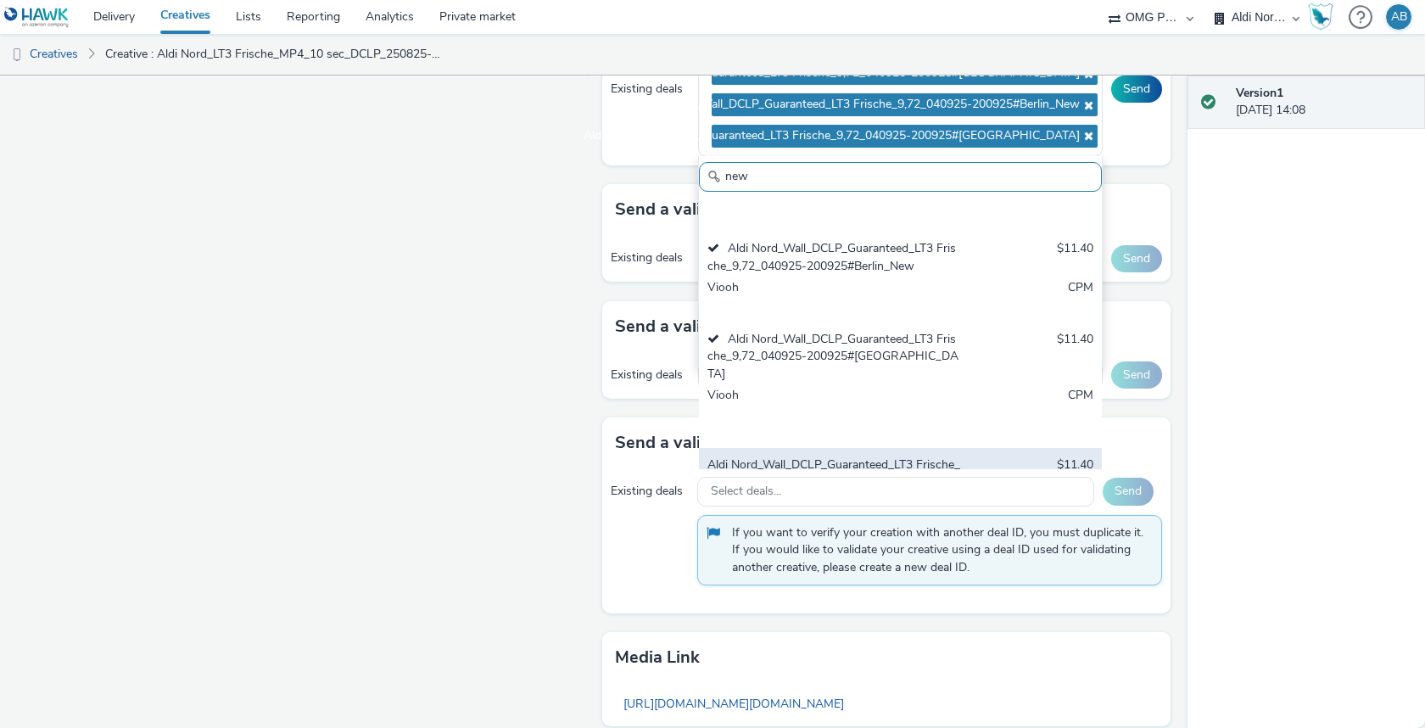
click at [859, 456] on div "Aldi Nord_Wall_DCLP_Guaranteed_LT3 Frische_9,72_040925-200925#Bremen_New" at bounding box center [834, 473] width 254 height 35
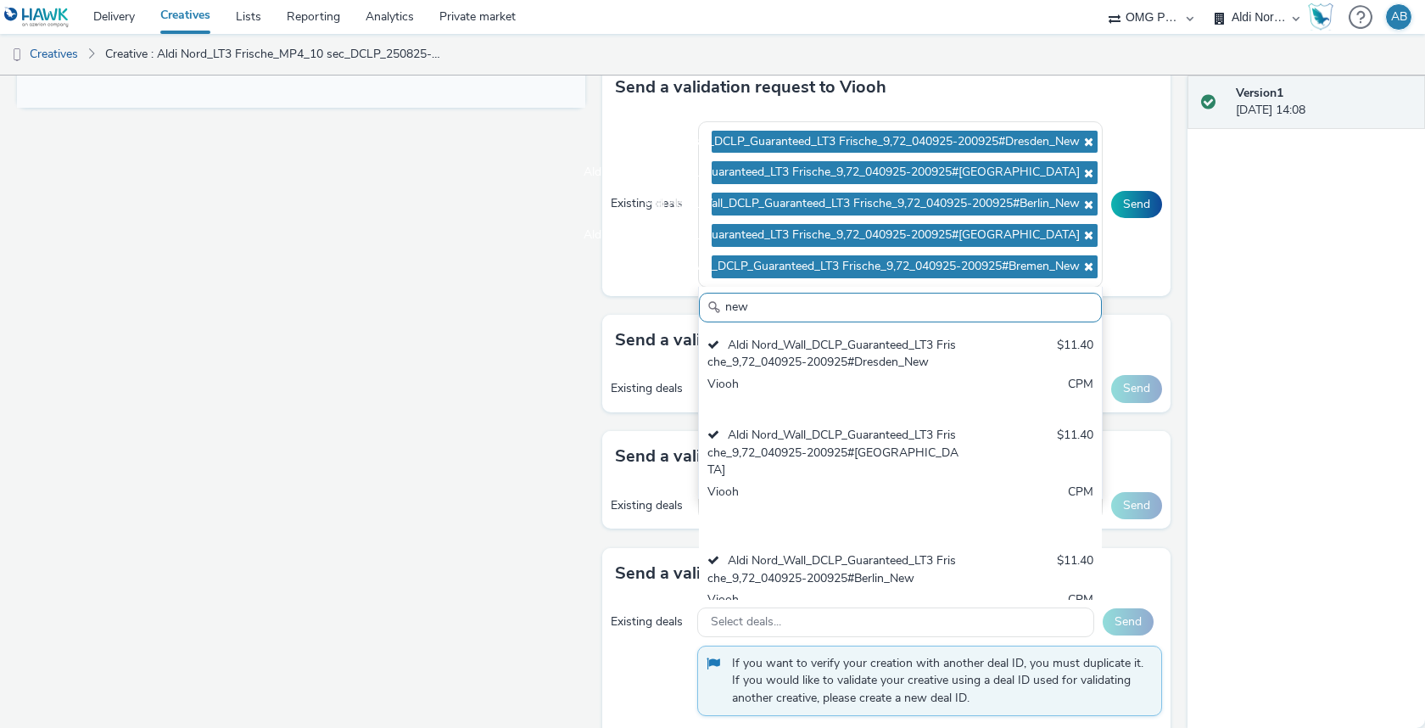
scroll to position [783, 0]
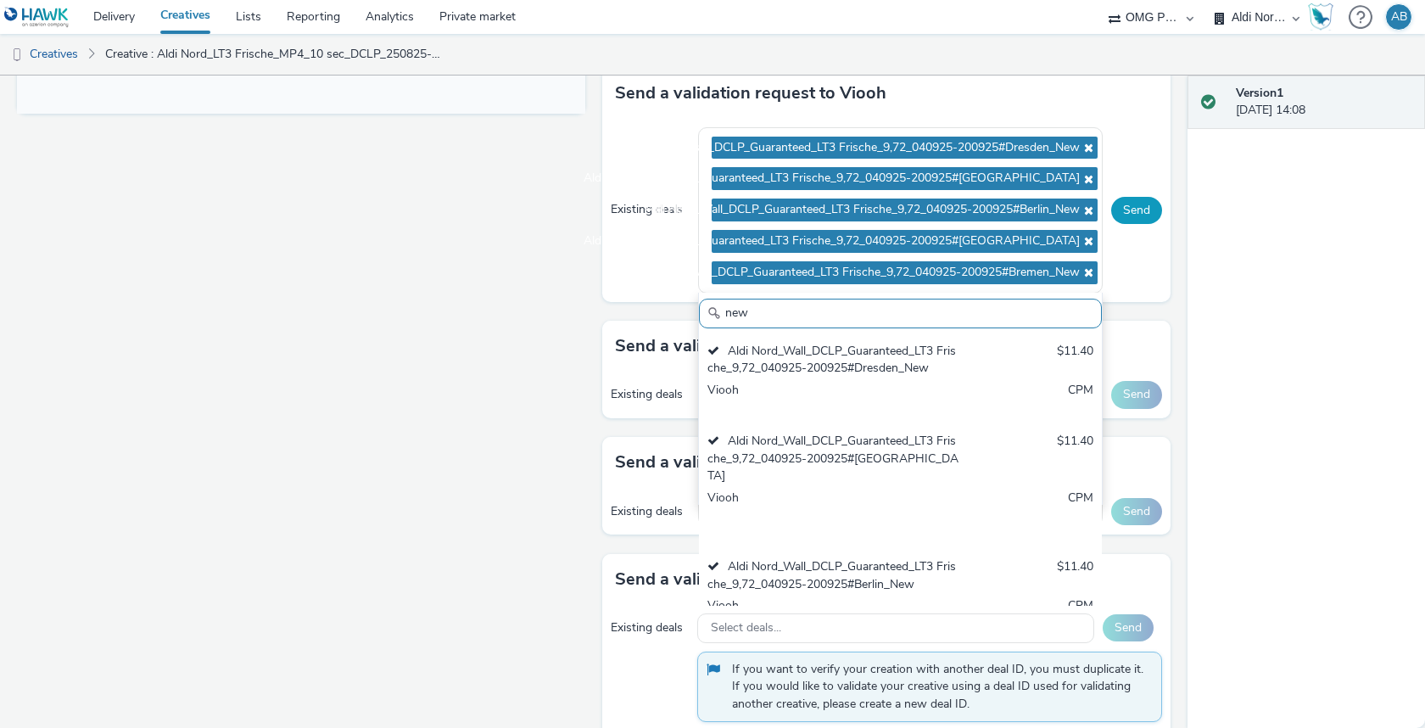
click at [1142, 198] on button "Send" at bounding box center [1136, 210] width 51 height 27
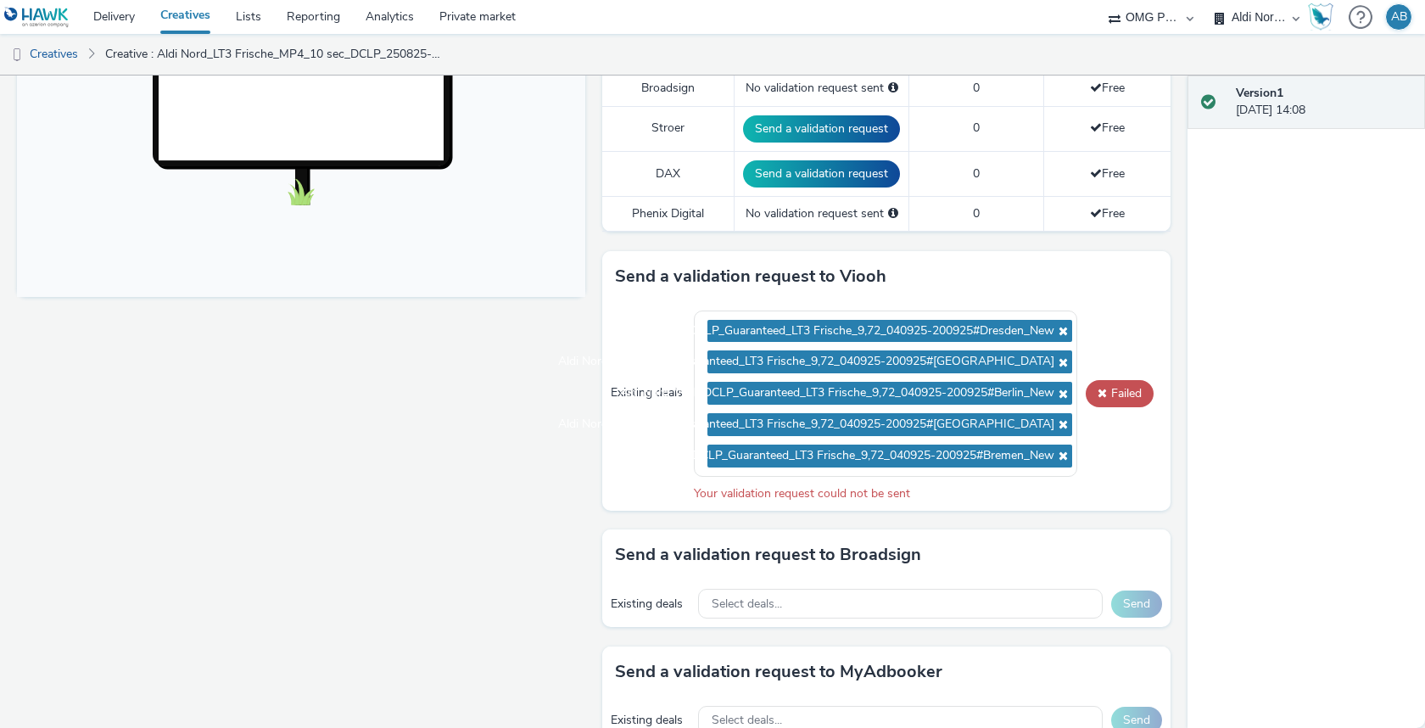
scroll to position [548, 0]
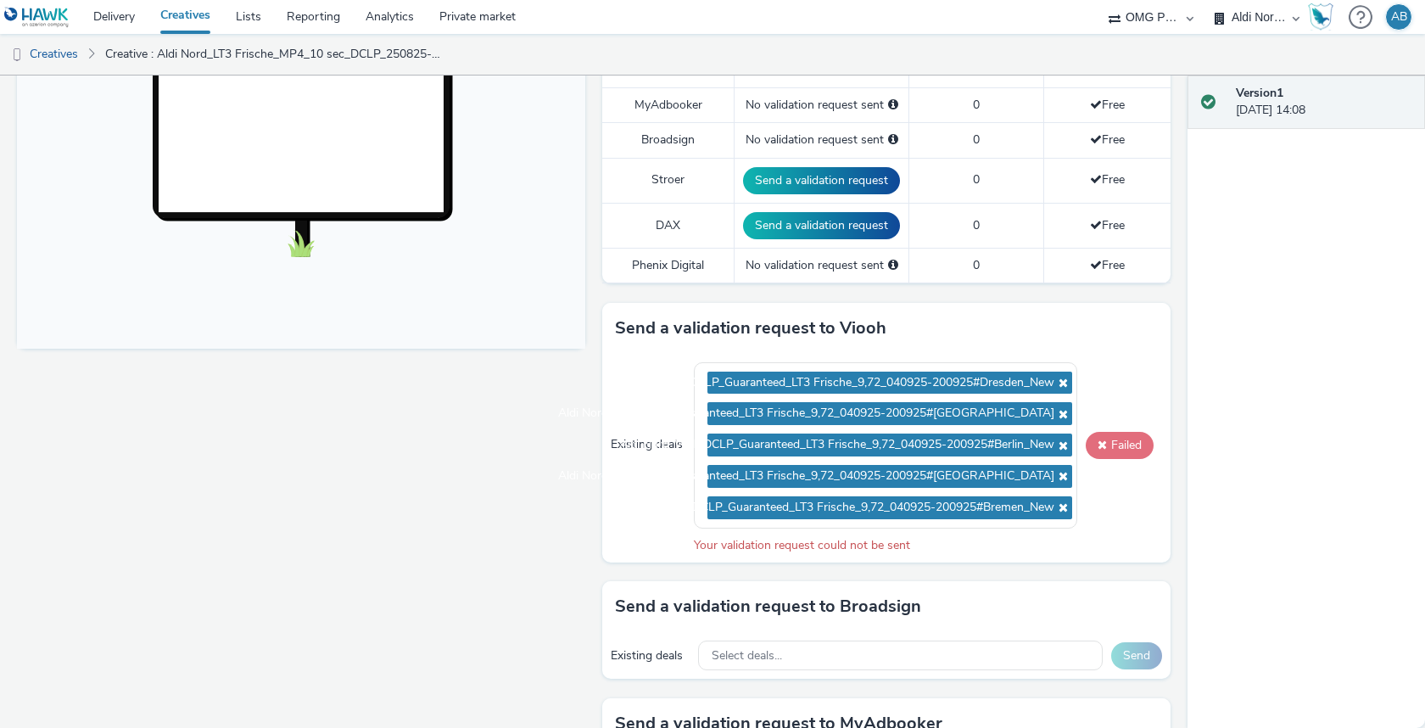
click at [1127, 435] on button "Failed" at bounding box center [1120, 445] width 68 height 27
click at [1064, 377] on icon at bounding box center [1061, 383] width 14 height 12
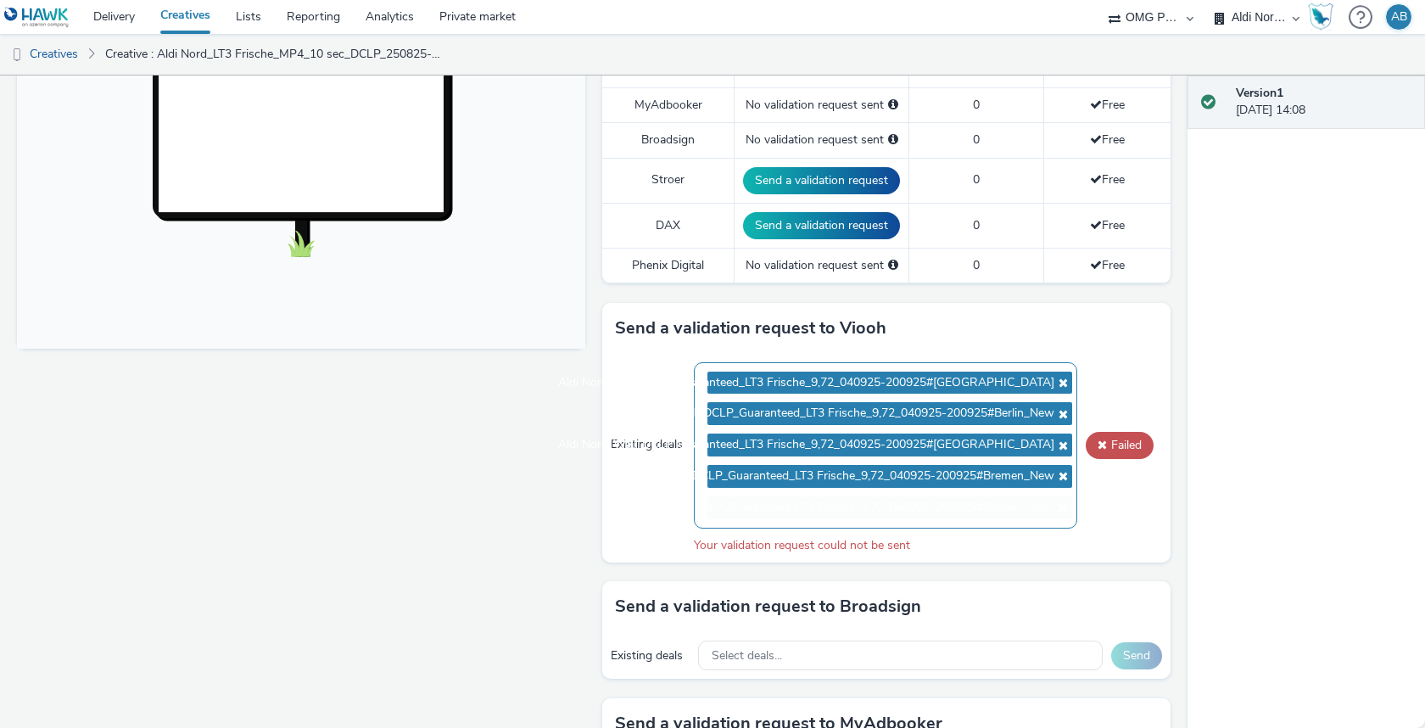
click at [1064, 377] on icon at bounding box center [1061, 383] width 14 height 12
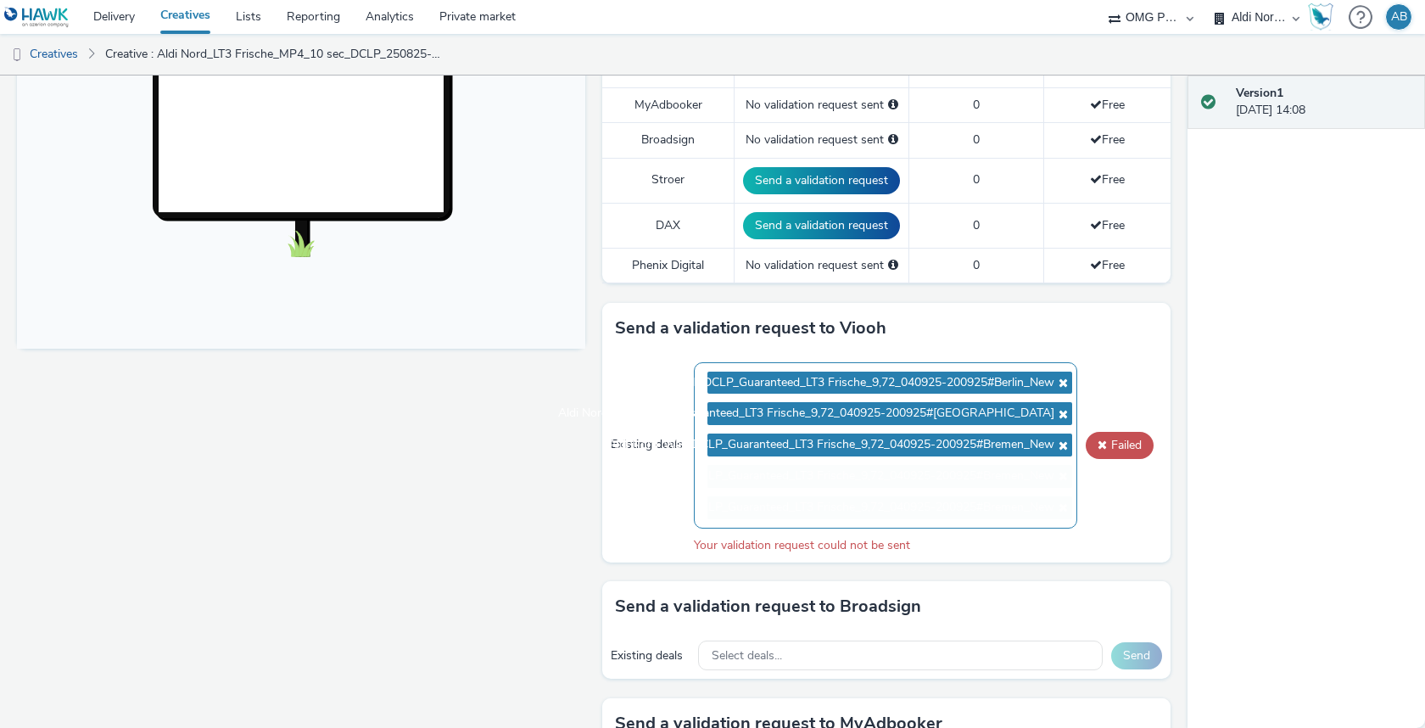
click at [1064, 377] on icon at bounding box center [1061, 383] width 14 height 12
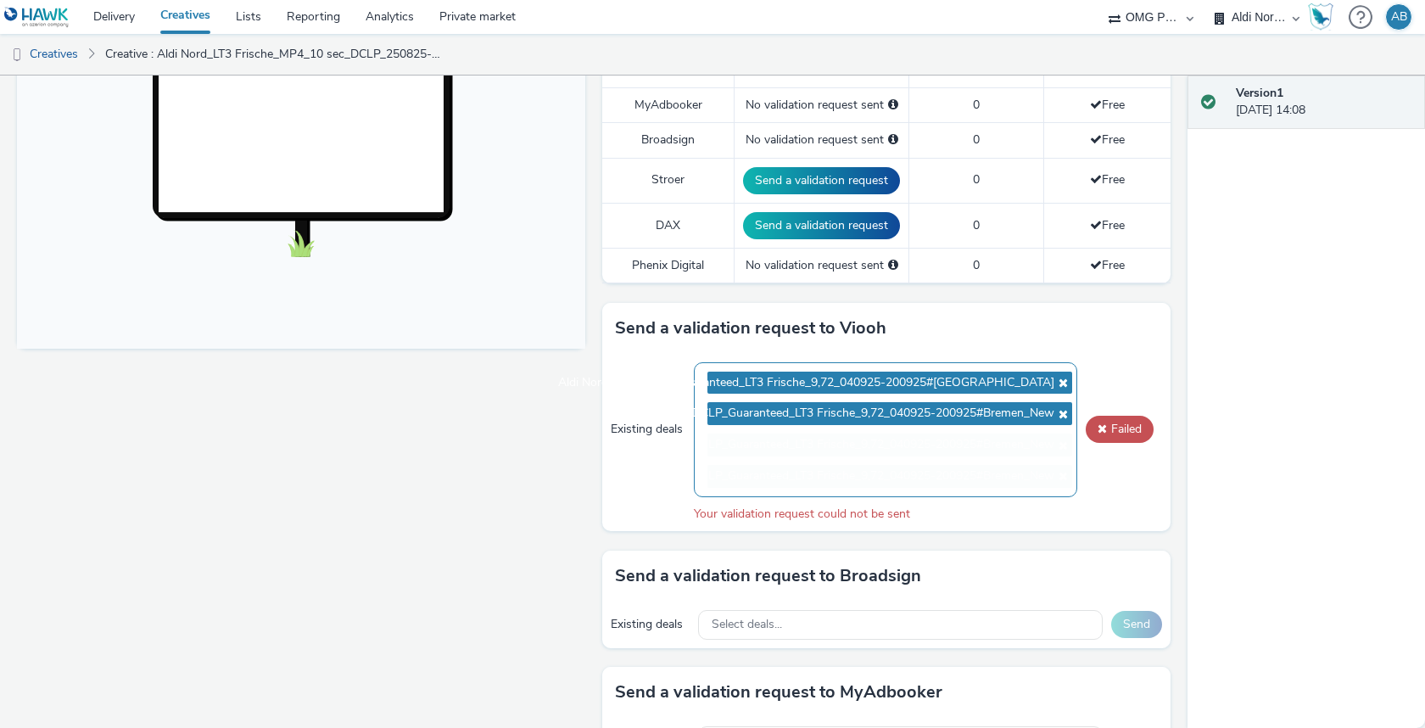
click at [1064, 377] on icon at bounding box center [1061, 383] width 14 height 12
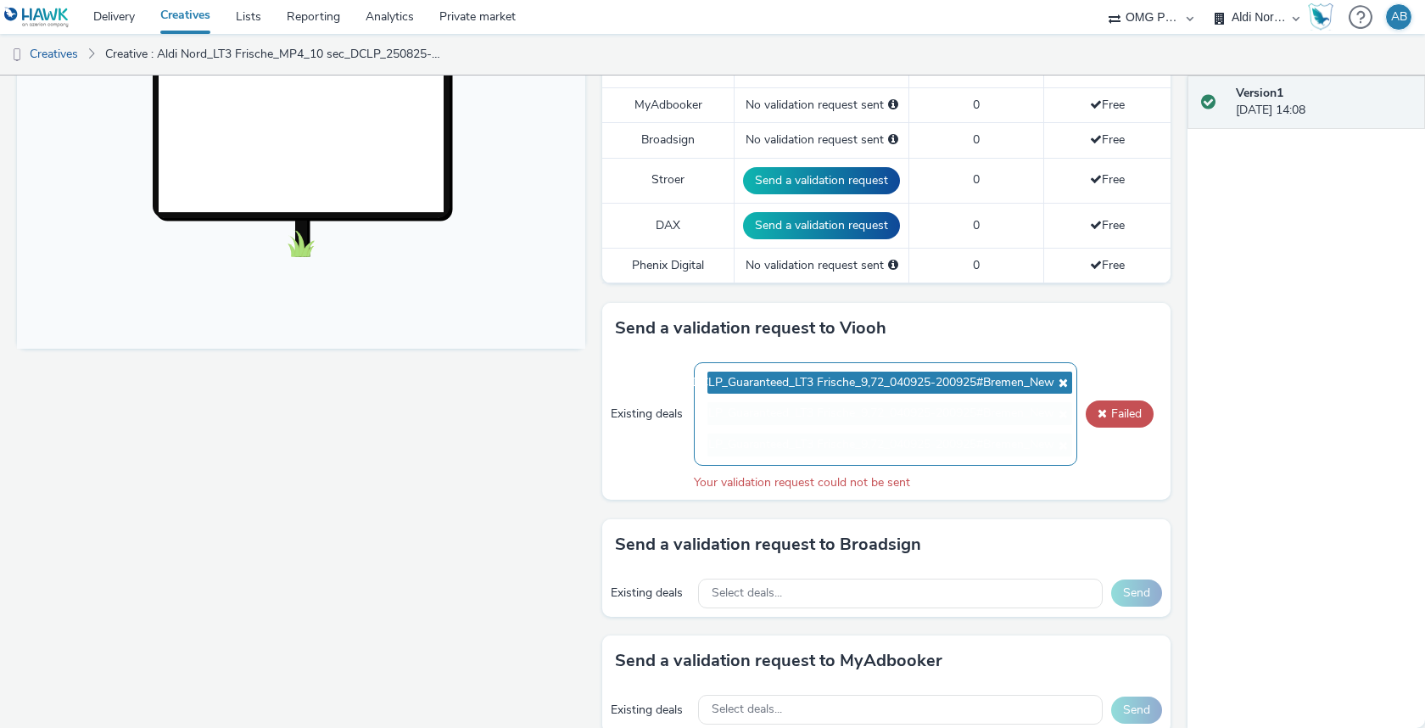
click at [1064, 377] on icon at bounding box center [1061, 383] width 14 height 12
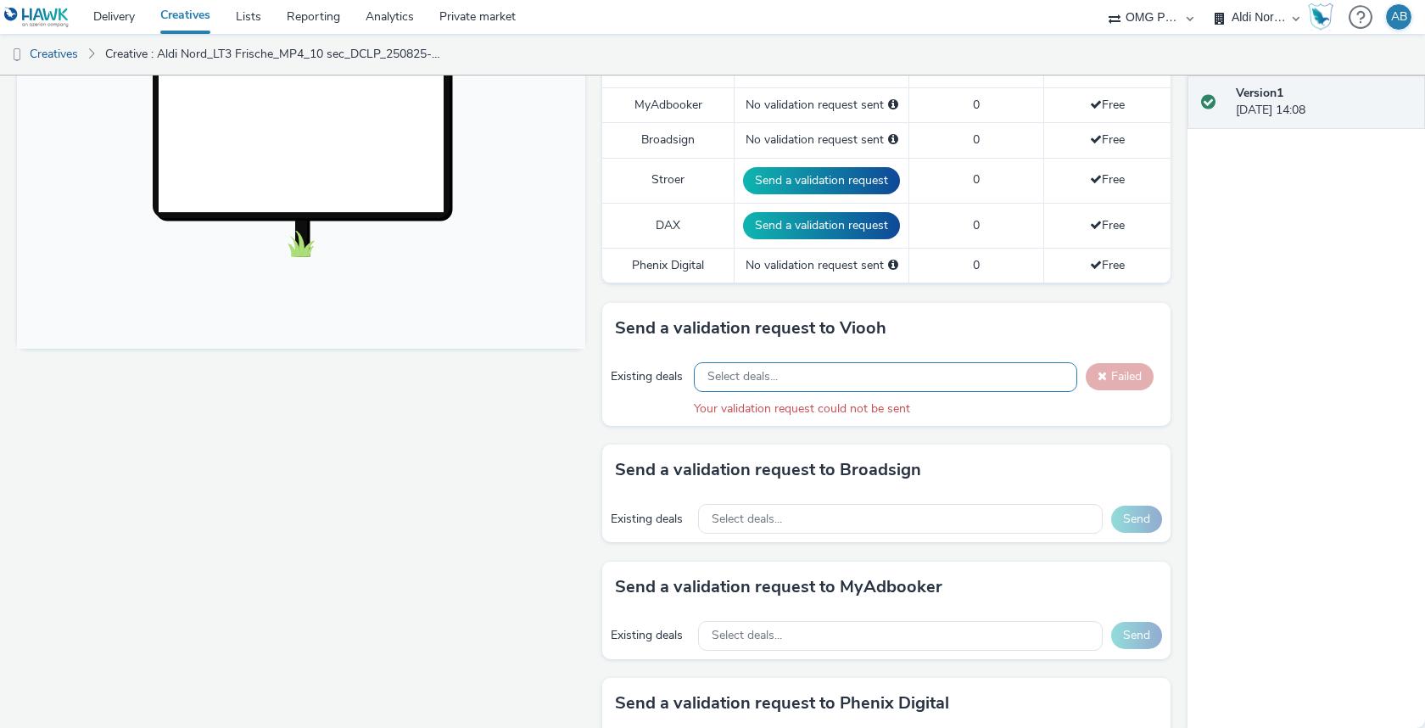
click at [1109, 312] on div "Send a validation request to Viooh" at bounding box center [886, 328] width 568 height 51
